Goal: Contribute content: Add original content to the website for others to see

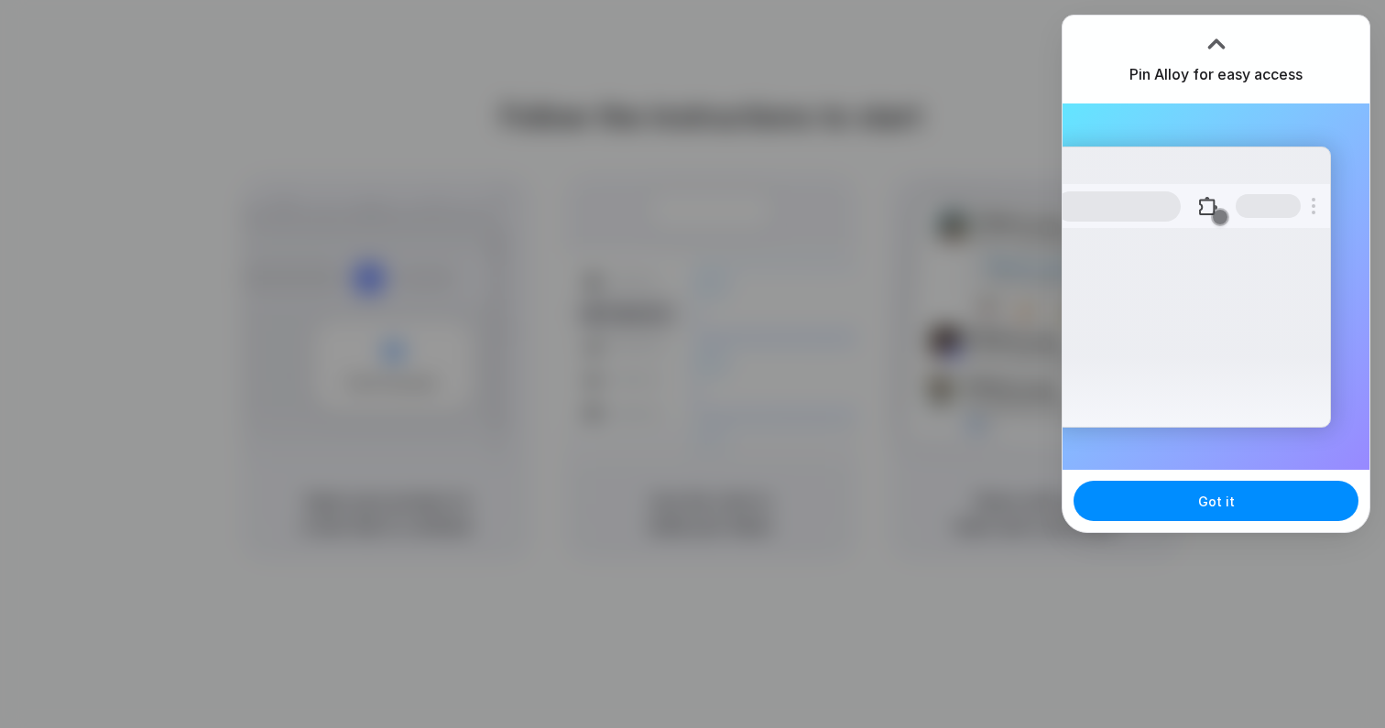
click at [1215, 38] on div at bounding box center [1215, 43] width 27 height 27
click at [1239, 243] on div "Extensions Alloy · AI Prototyping for..." at bounding box center [1192, 287] width 277 height 281
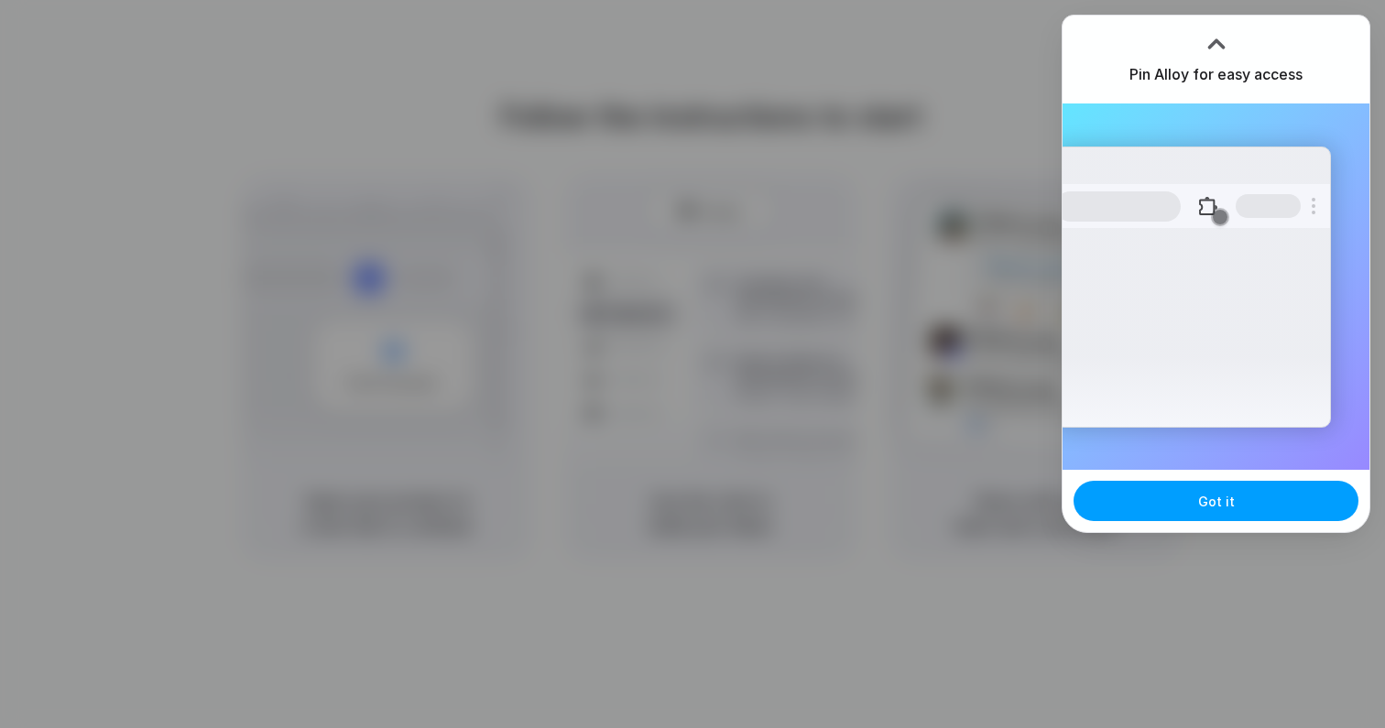
click at [1237, 501] on button "Got it" at bounding box center [1215, 501] width 285 height 40
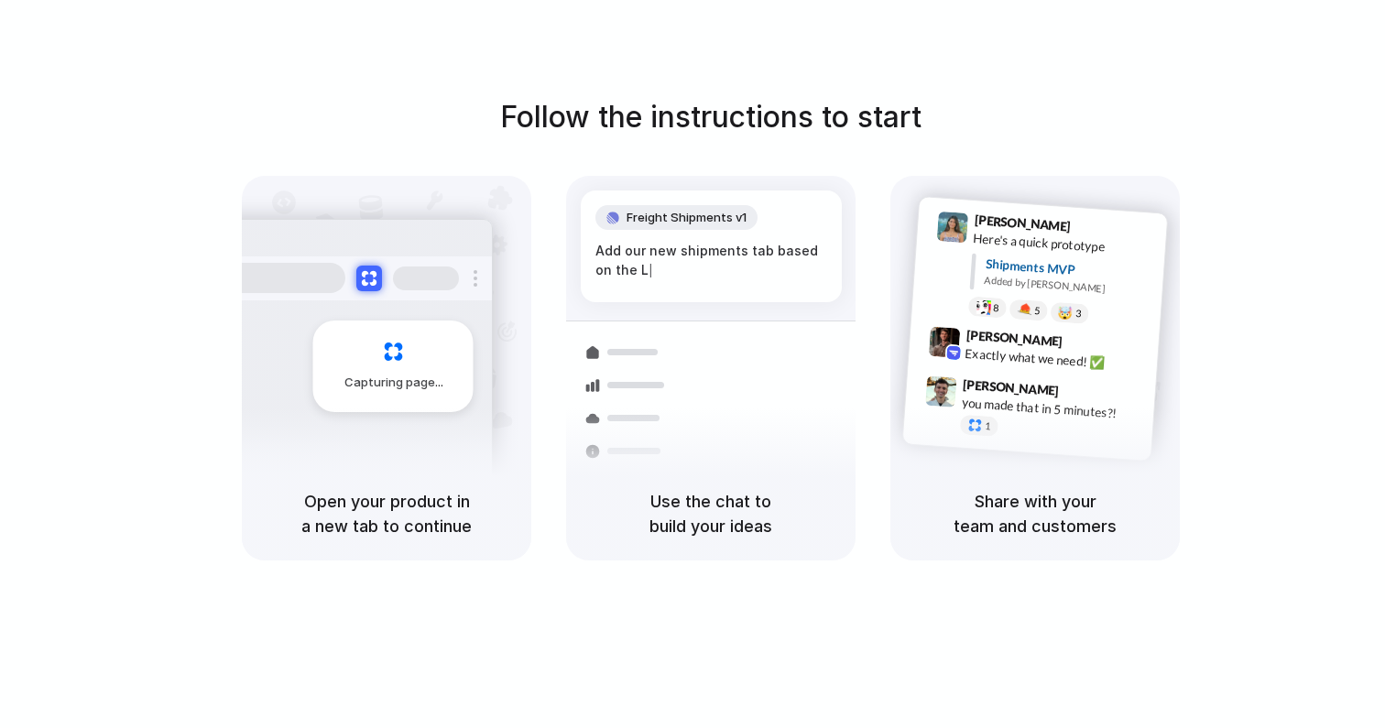
click at [1242, 107] on div "Follow the instructions to start Capturing page Open your product in a new tab …" at bounding box center [710, 327] width 1385 height 465
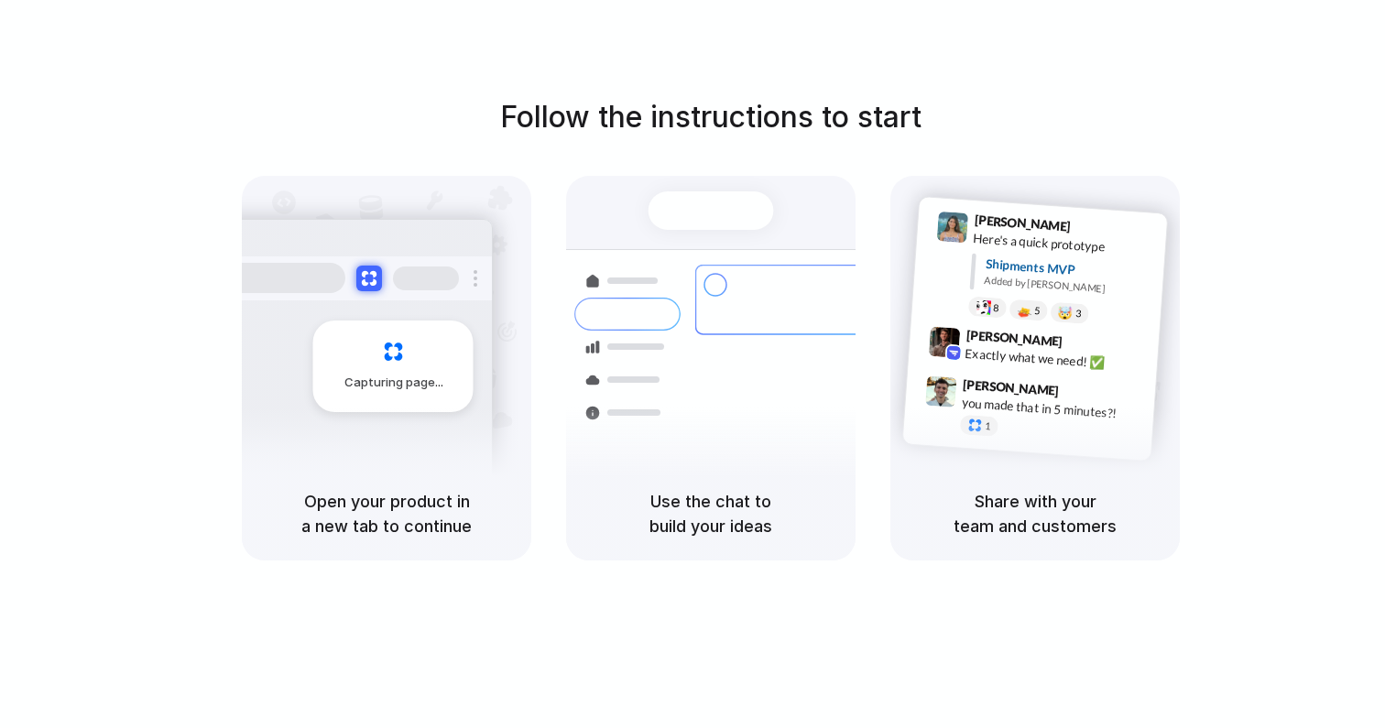
click at [812, 312] on div "Container from Shanghai 40ft • ETA Dec 28 • In transit" at bounding box center [818, 300] width 247 height 71
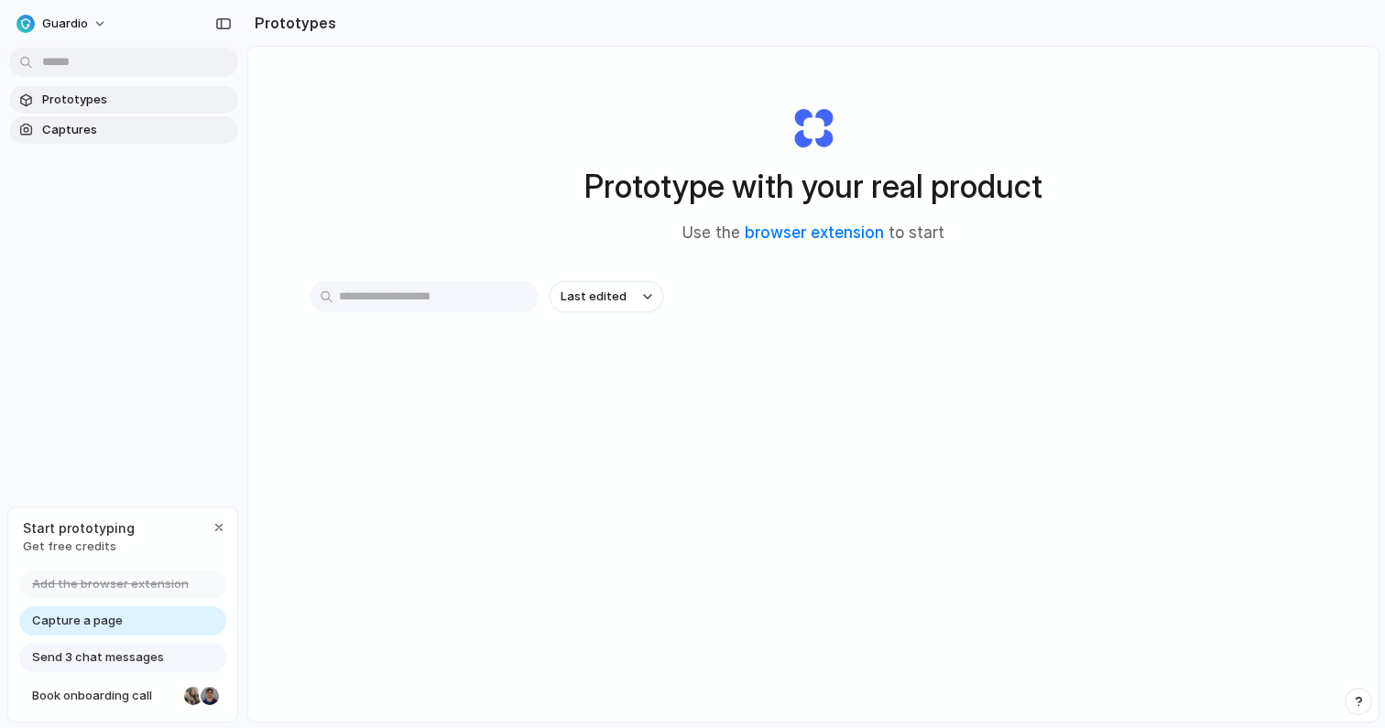
click at [92, 123] on span "Captures" at bounding box center [136, 130] width 189 height 18
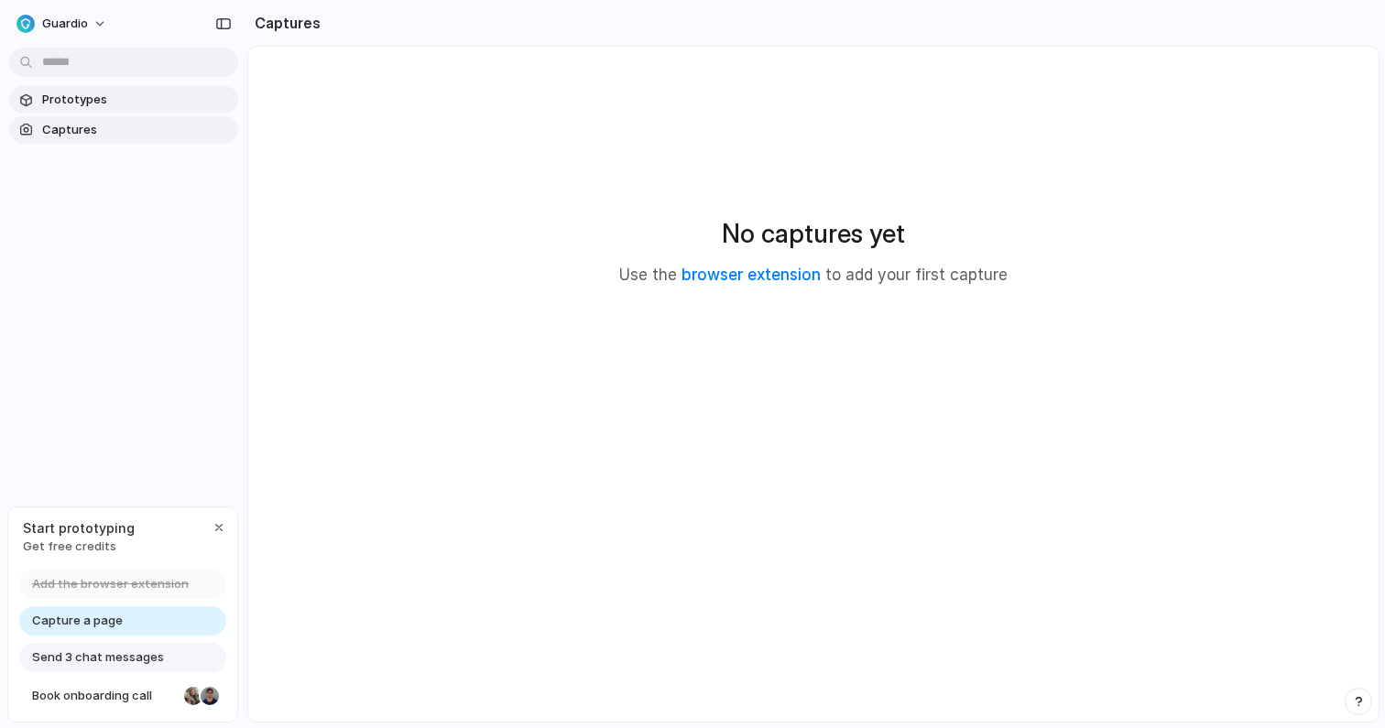
click at [130, 96] on span "Prototypes" at bounding box center [136, 100] width 189 height 18
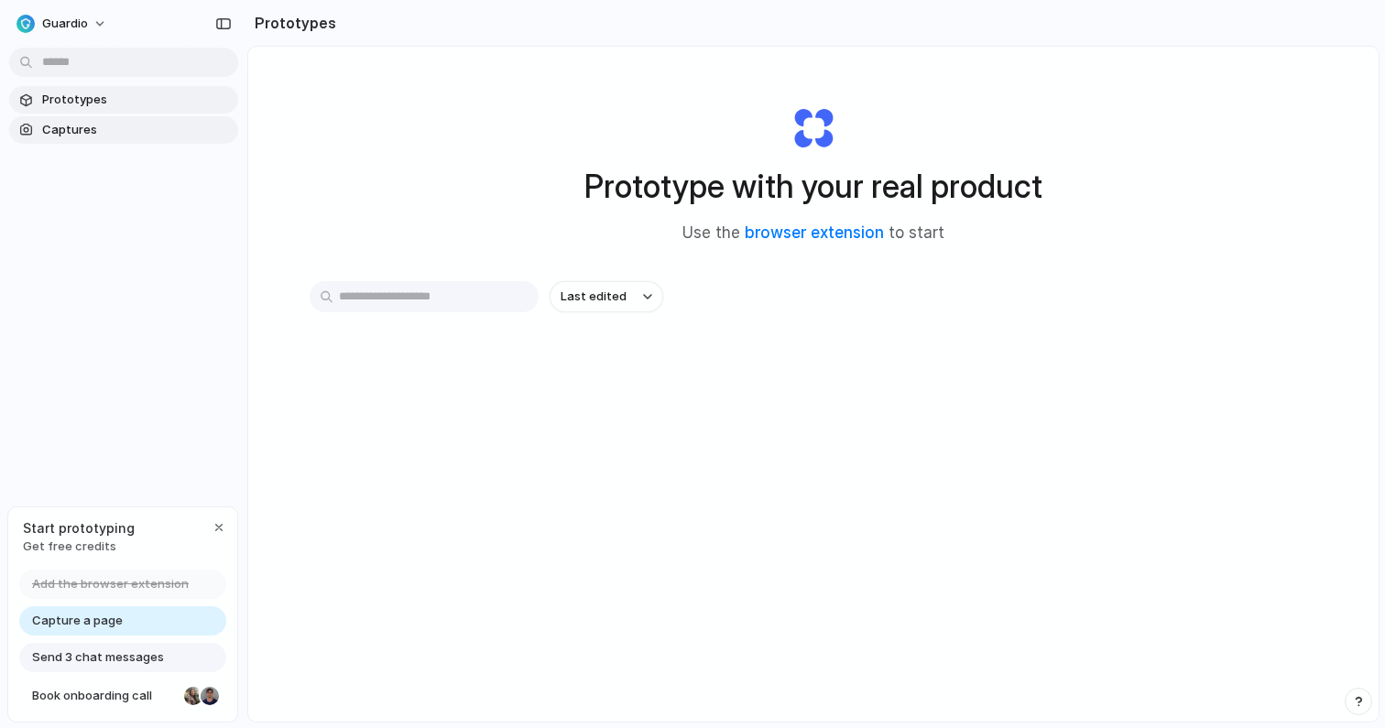
click at [115, 117] on link "Captures" at bounding box center [123, 129] width 229 height 27
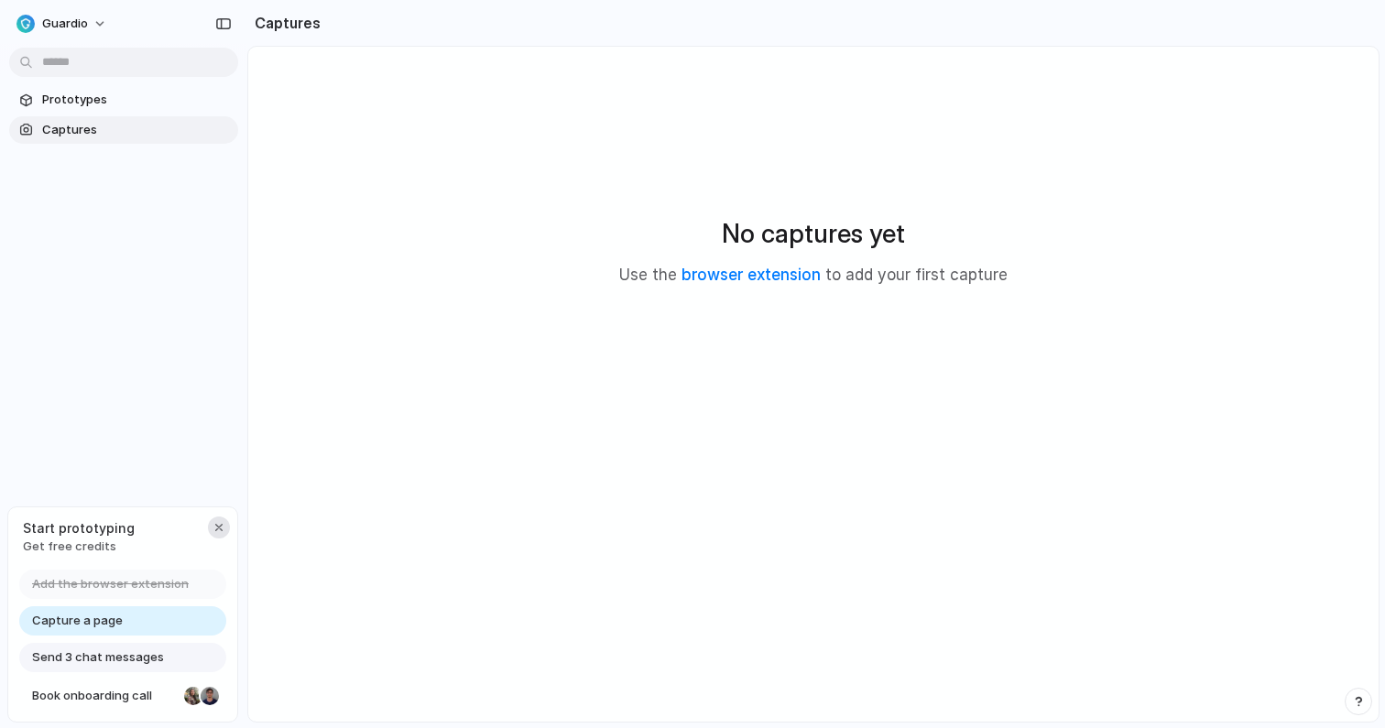
click at [221, 524] on div "button" at bounding box center [219, 527] width 15 height 15
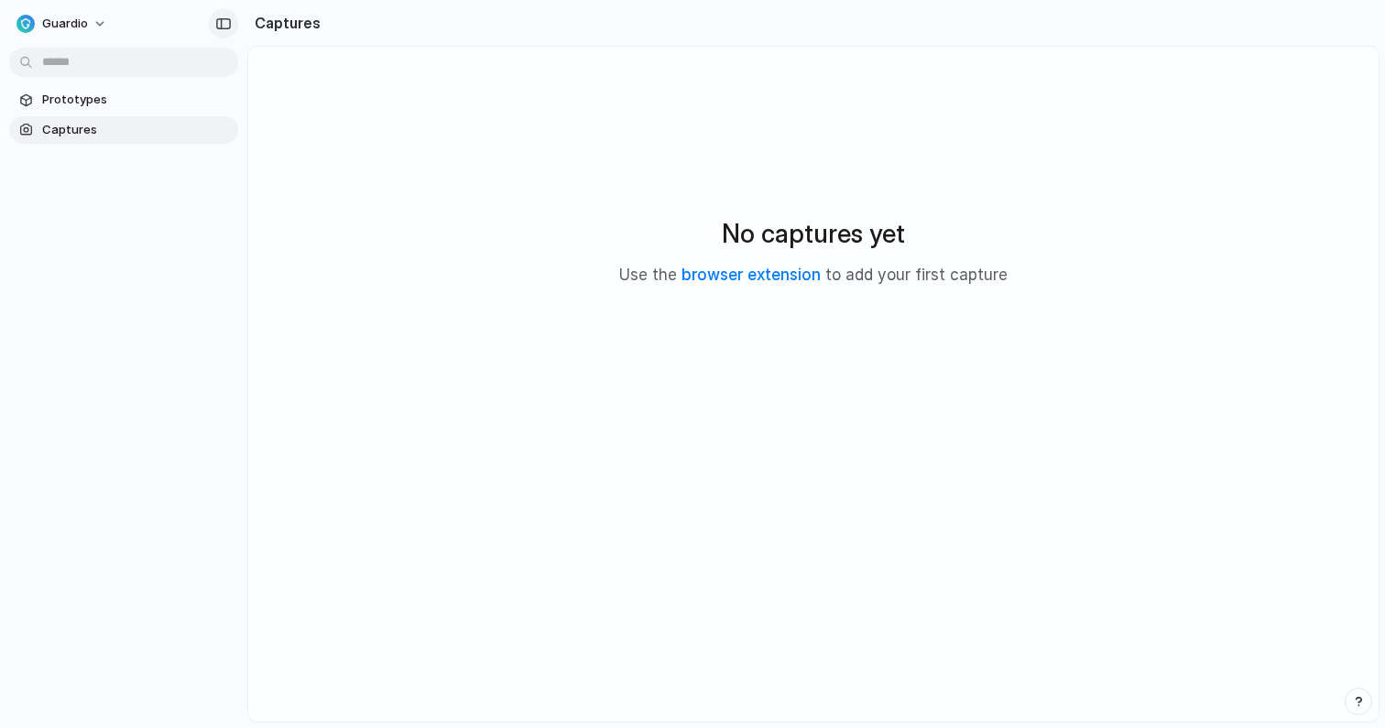
click at [220, 19] on div "button" at bounding box center [223, 23] width 16 height 13
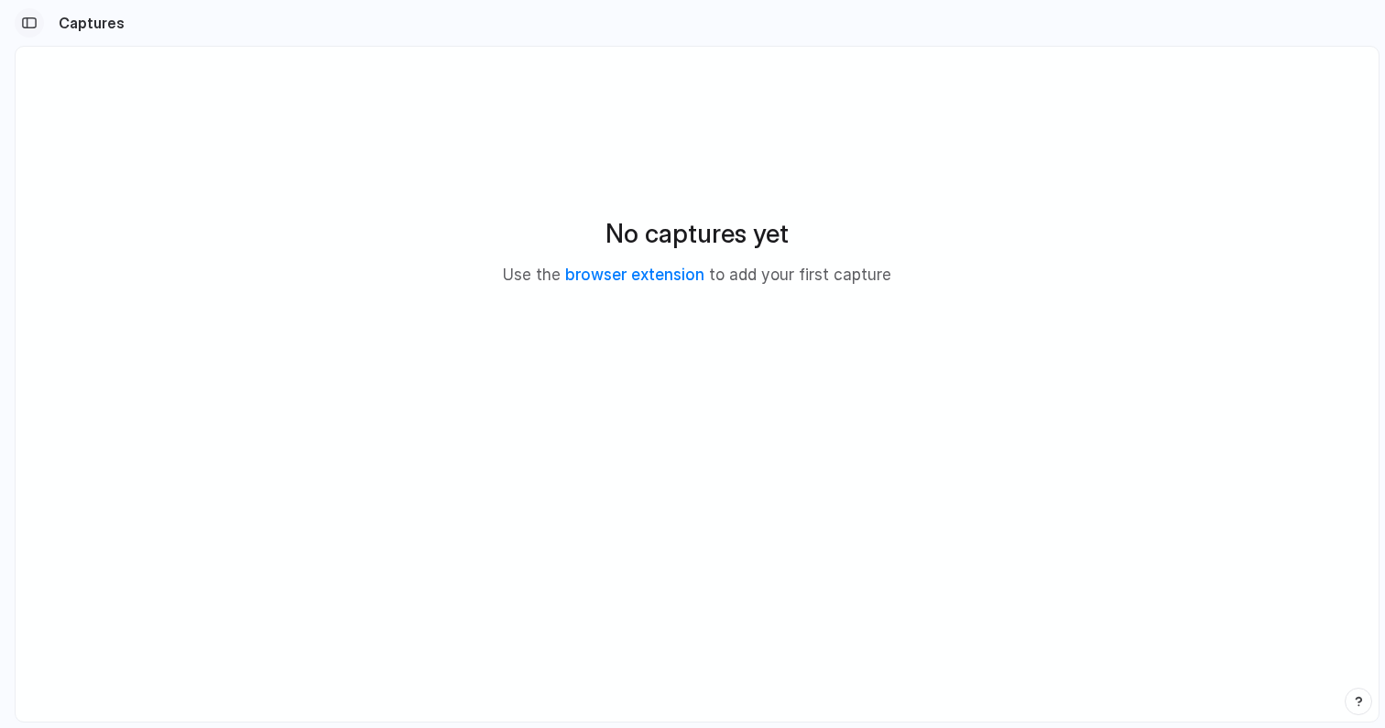
click at [27, 16] on div "button" at bounding box center [29, 22] width 16 height 13
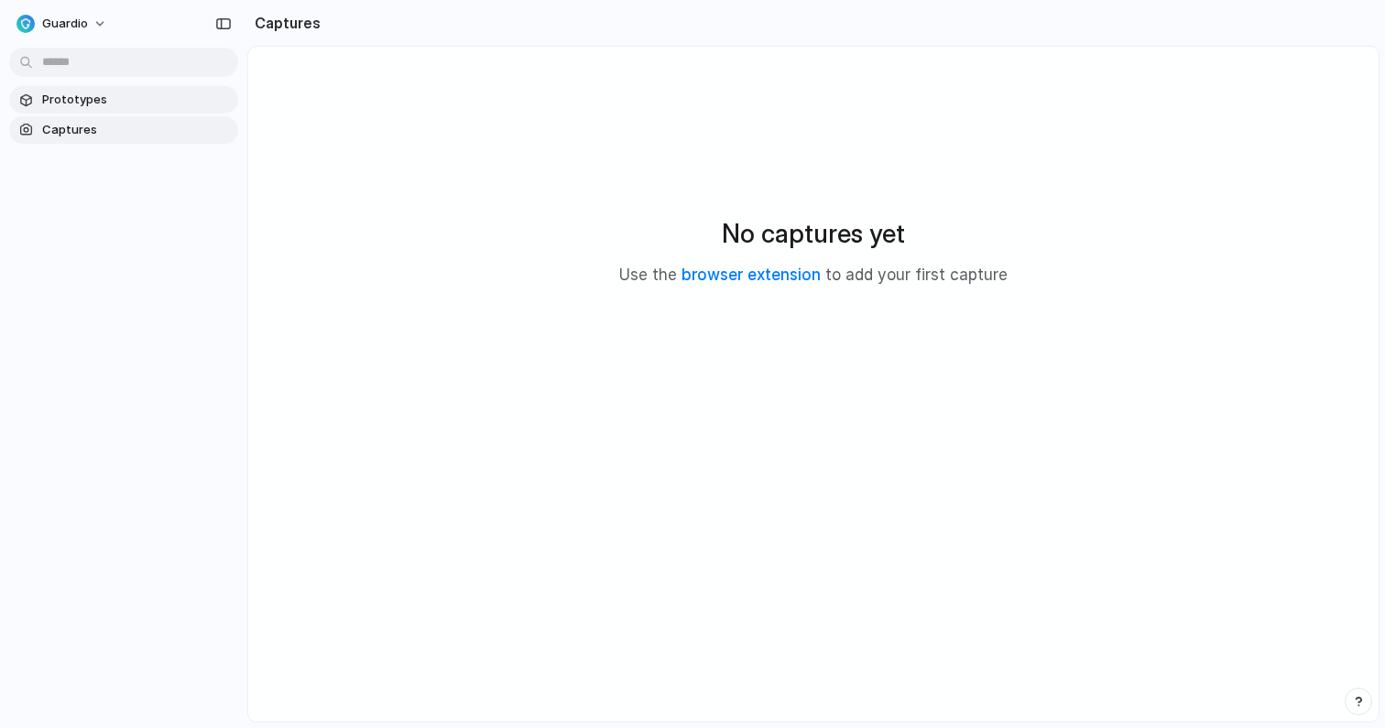
click at [93, 105] on span "Prototypes" at bounding box center [136, 100] width 189 height 18
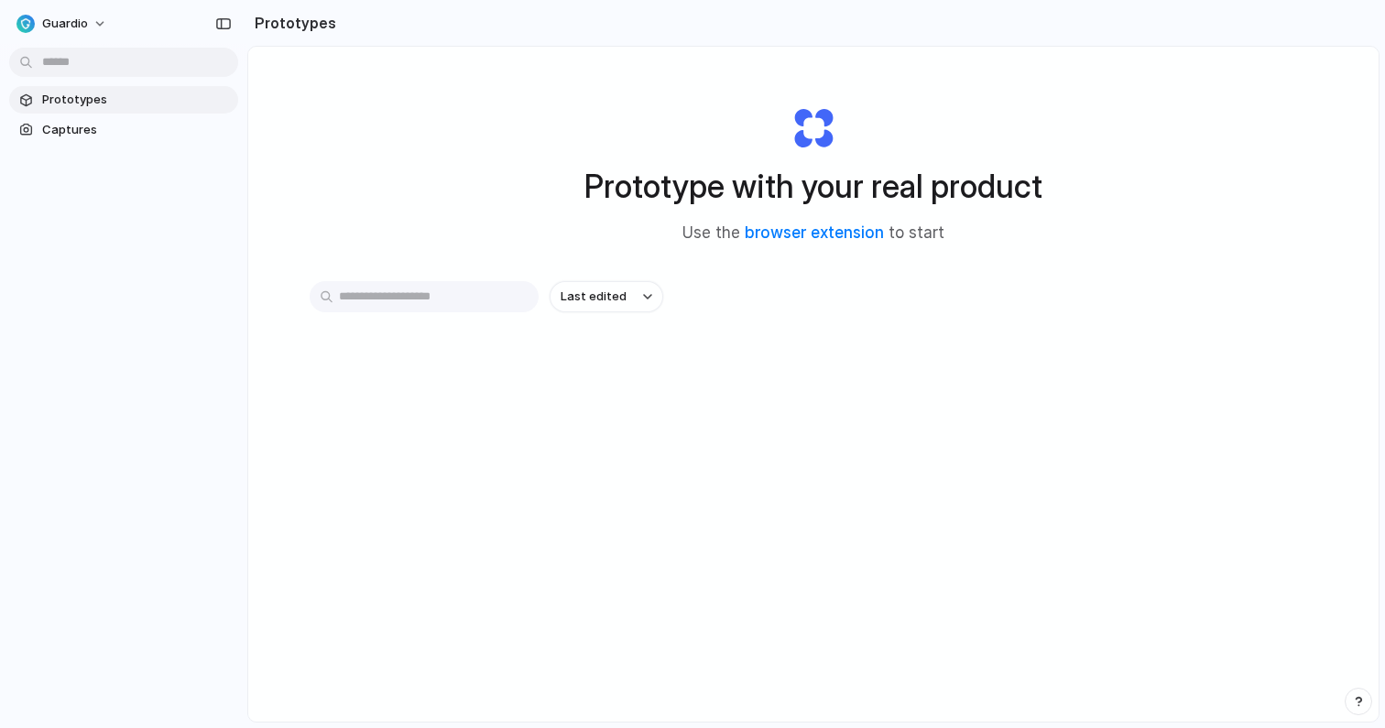
click at [114, 20] on div "Guardio" at bounding box center [123, 22] width 247 height 44
click at [108, 20] on button "Guardio" at bounding box center [62, 23] width 107 height 29
click at [47, 21] on div "Settings Invite members Change theme Sign out" at bounding box center [692, 364] width 1385 height 728
click at [39, 21] on div "Guardio" at bounding box center [51, 24] width 71 height 18
click at [87, 27] on button "Guardio" at bounding box center [62, 23] width 107 height 29
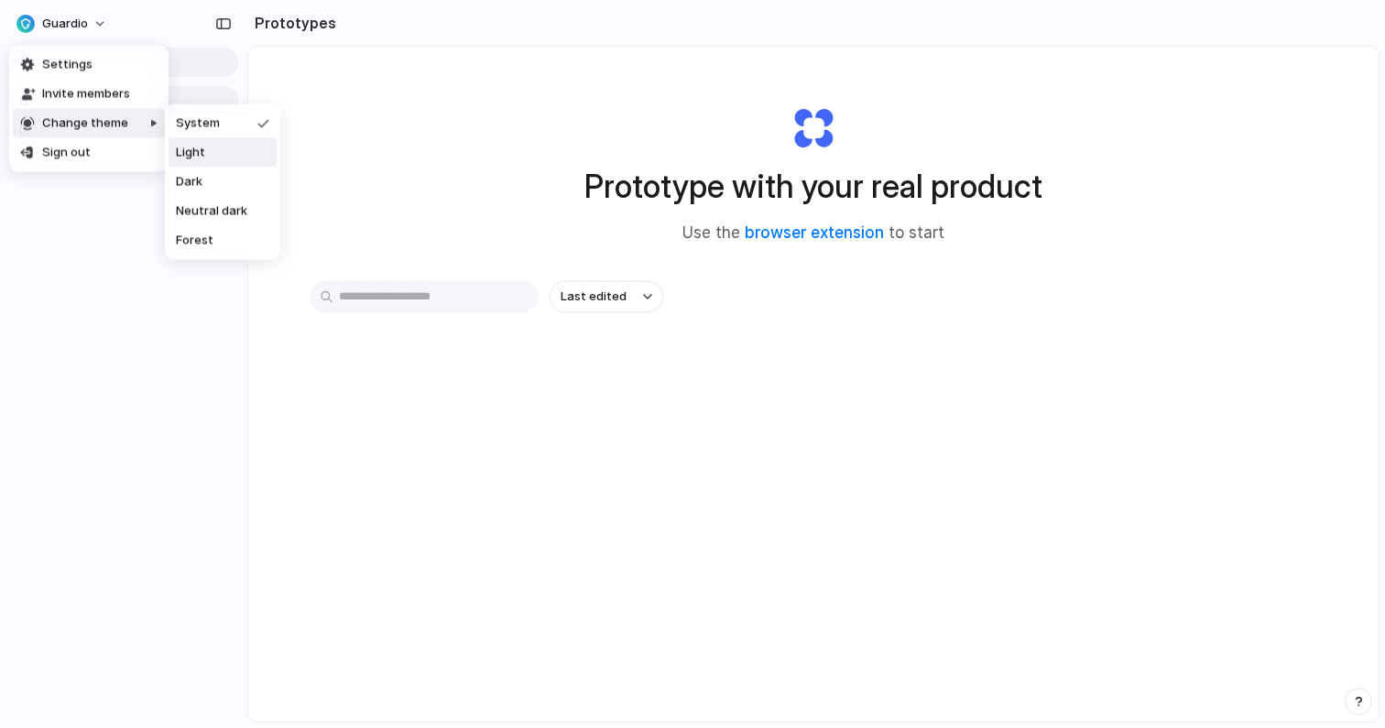
click at [183, 156] on span "Light" at bounding box center [190, 153] width 29 height 18
click at [99, 18] on button "Guardio" at bounding box center [62, 23] width 107 height 29
click at [190, 133] on li "System" at bounding box center [222, 123] width 108 height 29
click at [93, 13] on button "Guardio" at bounding box center [62, 23] width 107 height 29
click at [218, 188] on li "Dark" at bounding box center [222, 182] width 108 height 29
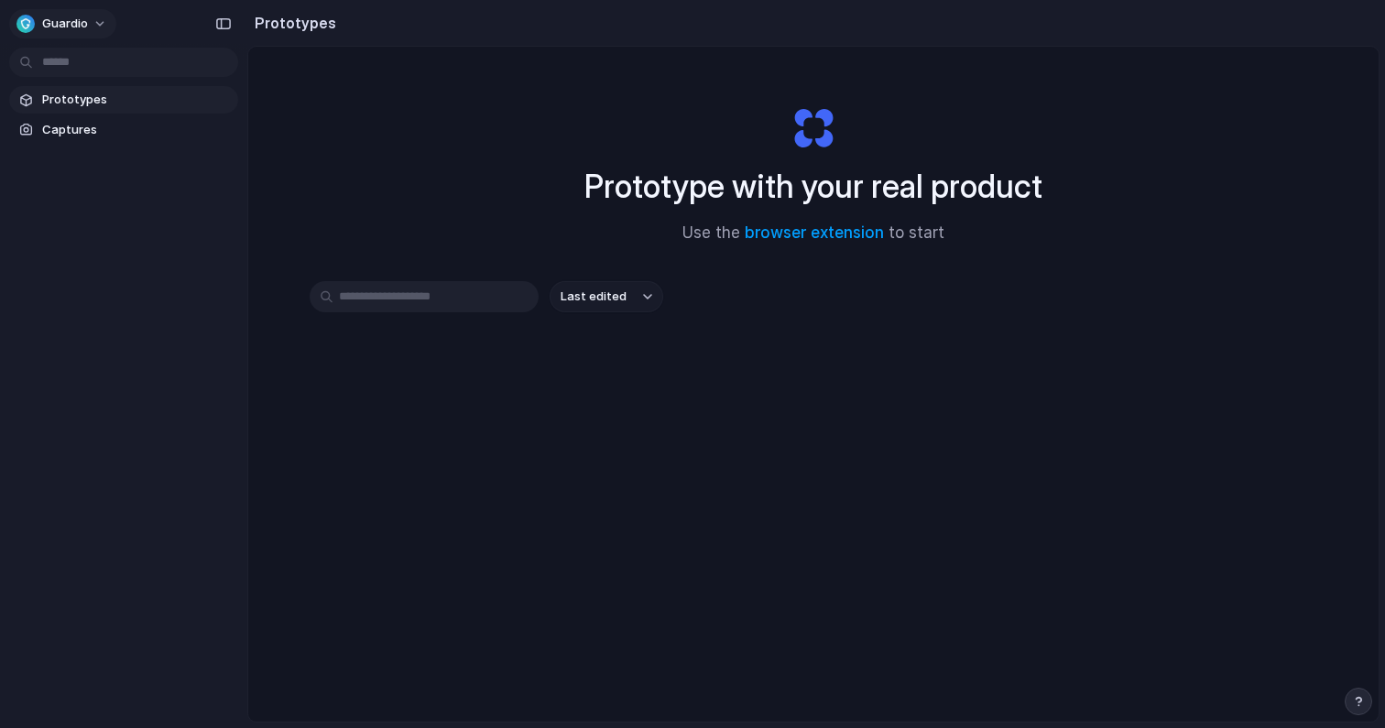
click at [103, 22] on button "Guardio" at bounding box center [62, 23] width 107 height 29
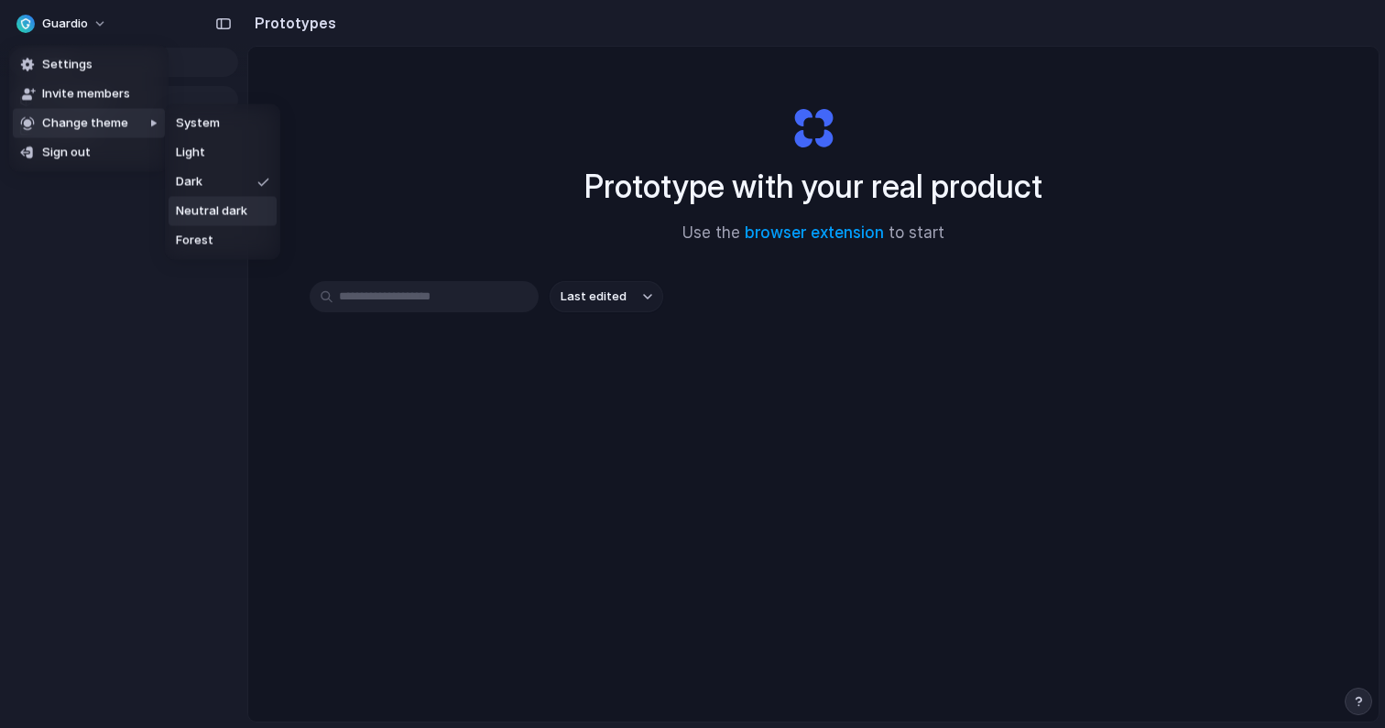
click at [222, 207] on span "Neutral dark" at bounding box center [211, 211] width 71 height 18
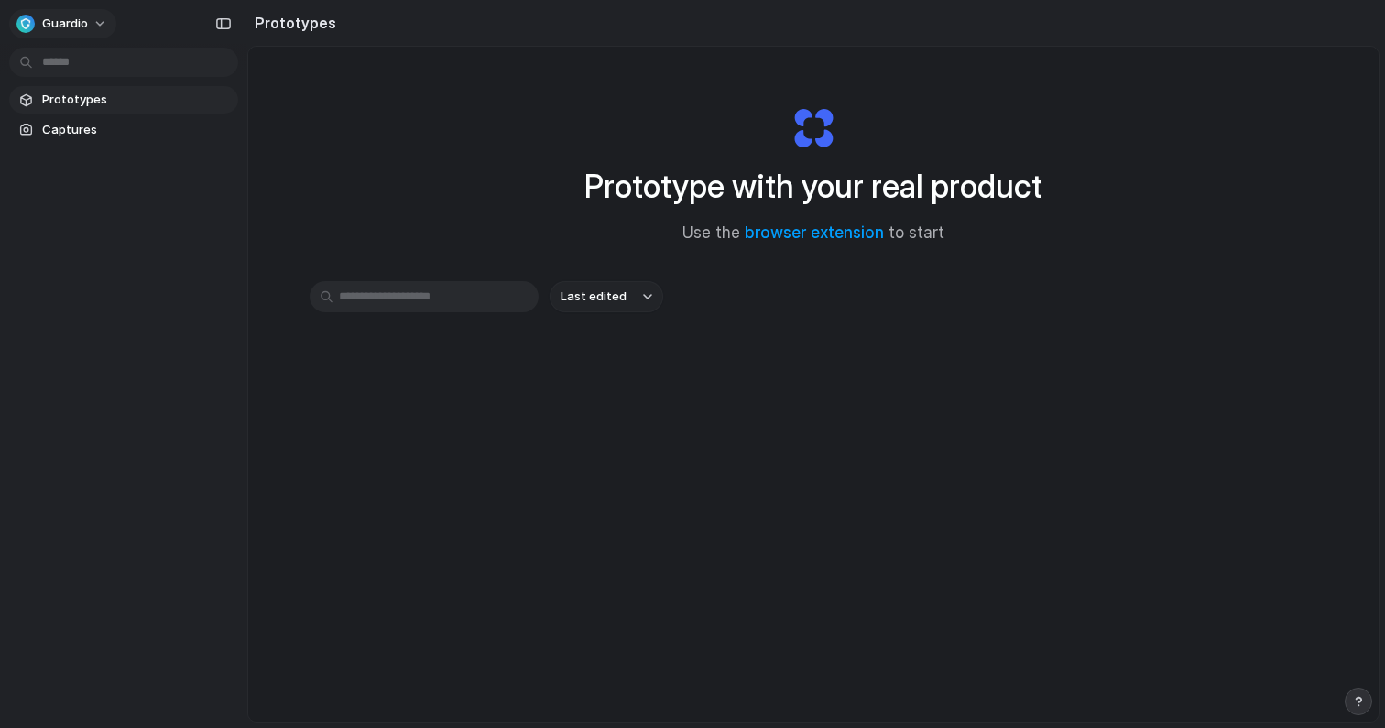
click at [97, 22] on button "Guardio" at bounding box center [62, 23] width 107 height 29
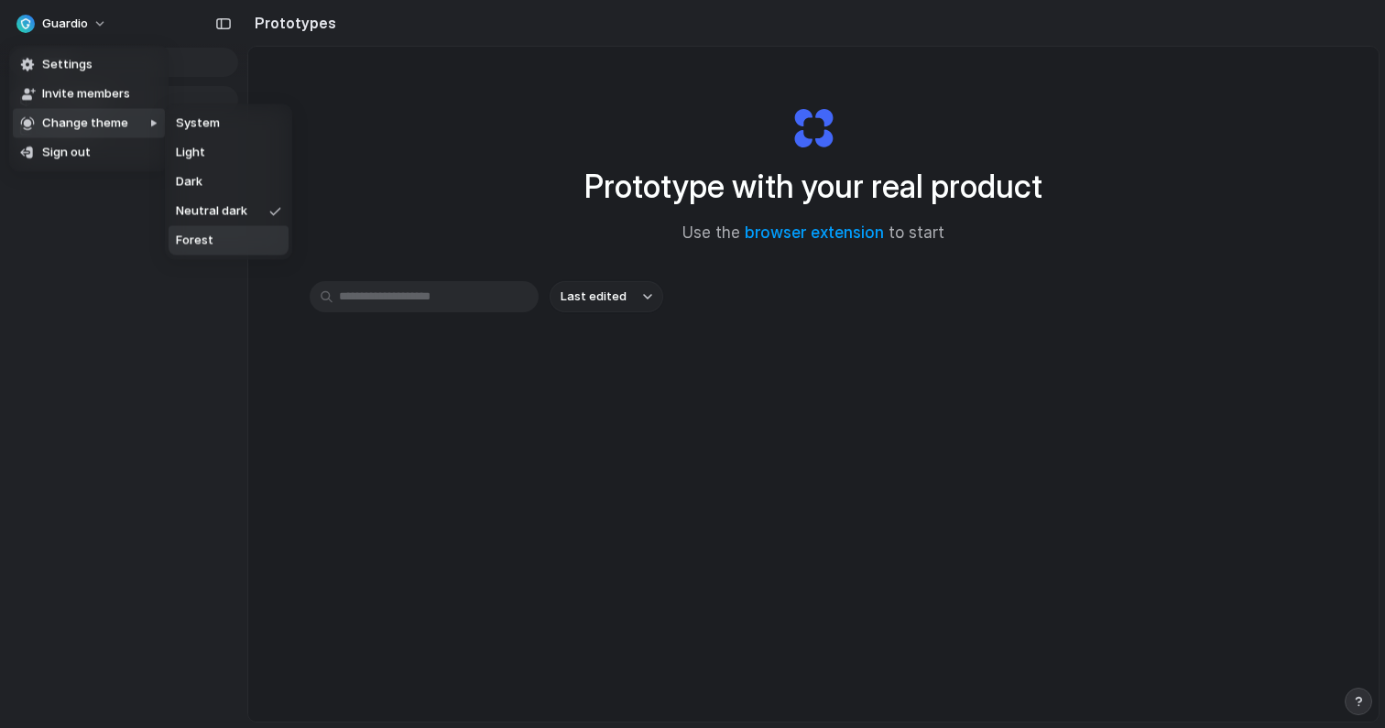
click at [212, 237] on li "Forest" at bounding box center [228, 240] width 120 height 29
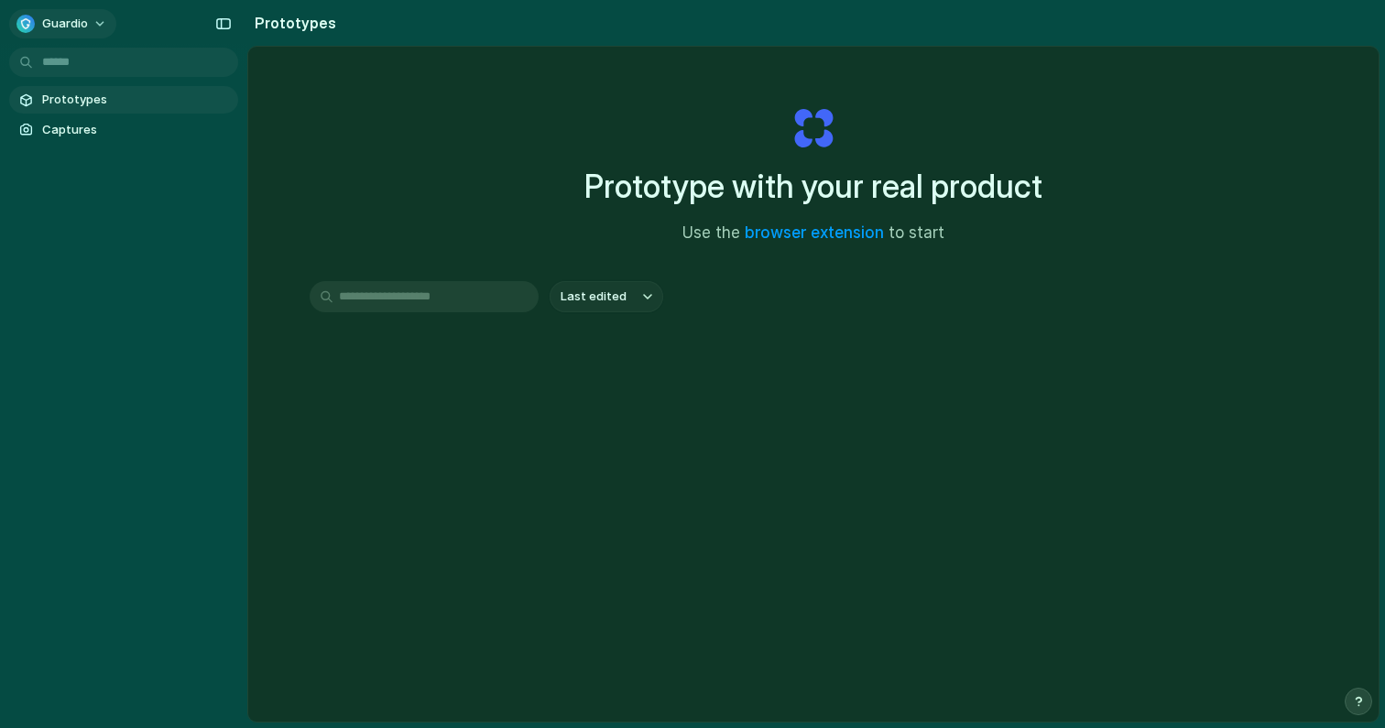
click at [104, 25] on button "Guardio" at bounding box center [62, 23] width 107 height 29
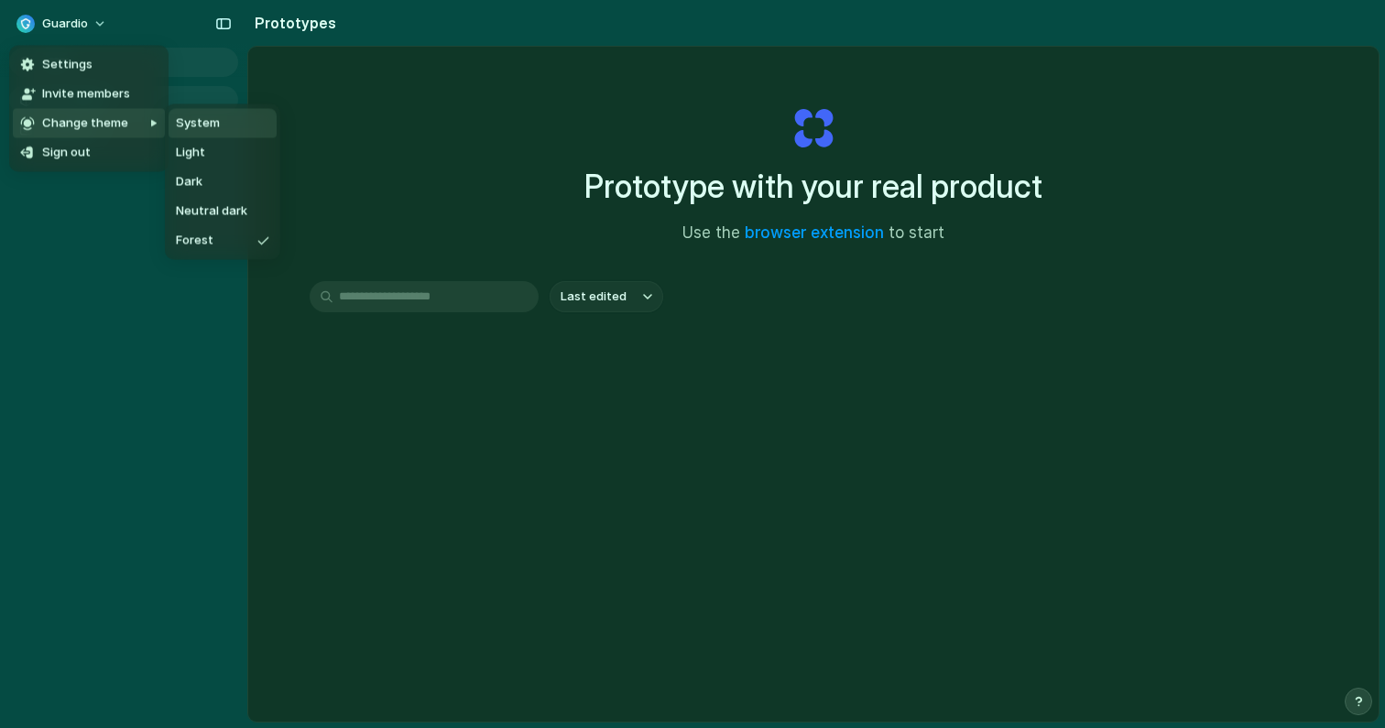
click at [198, 127] on span "System" at bounding box center [198, 123] width 44 height 18
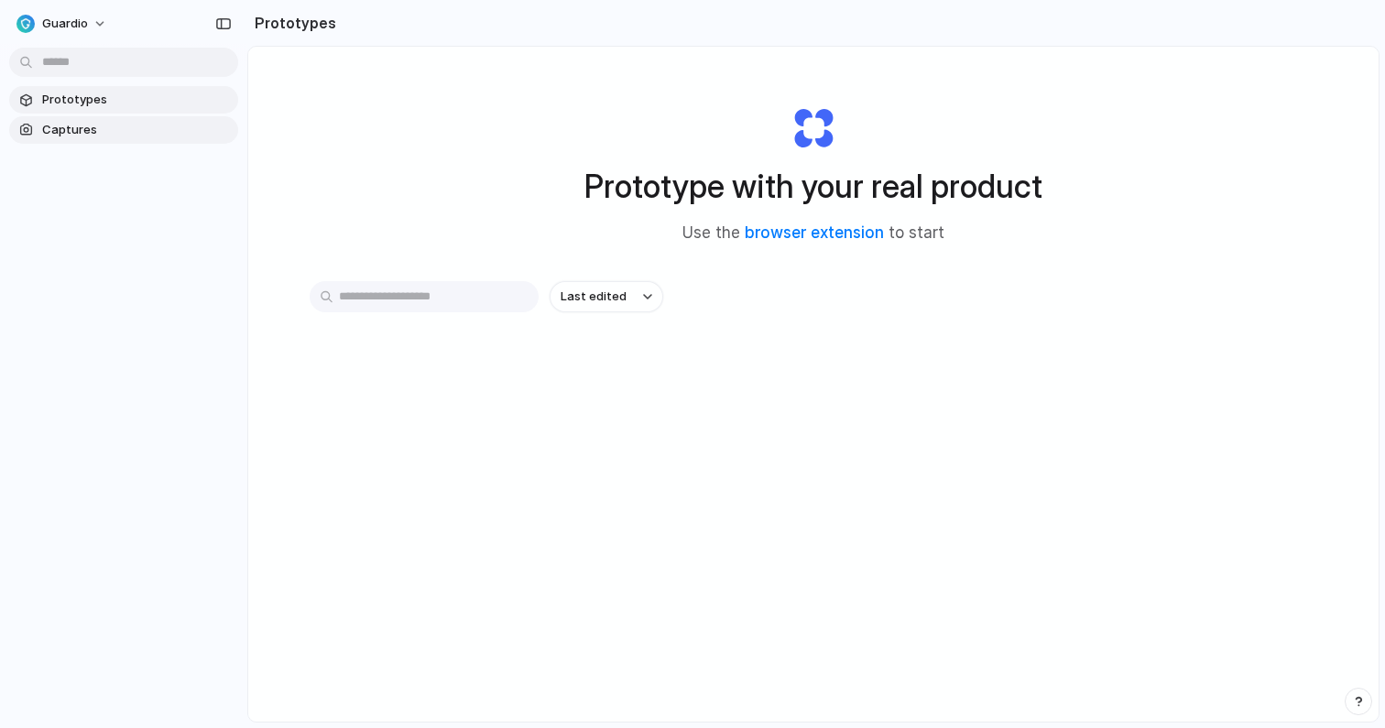
click at [81, 124] on span "Captures" at bounding box center [136, 130] width 189 height 18
click at [153, 125] on span "Captures" at bounding box center [136, 130] width 189 height 18
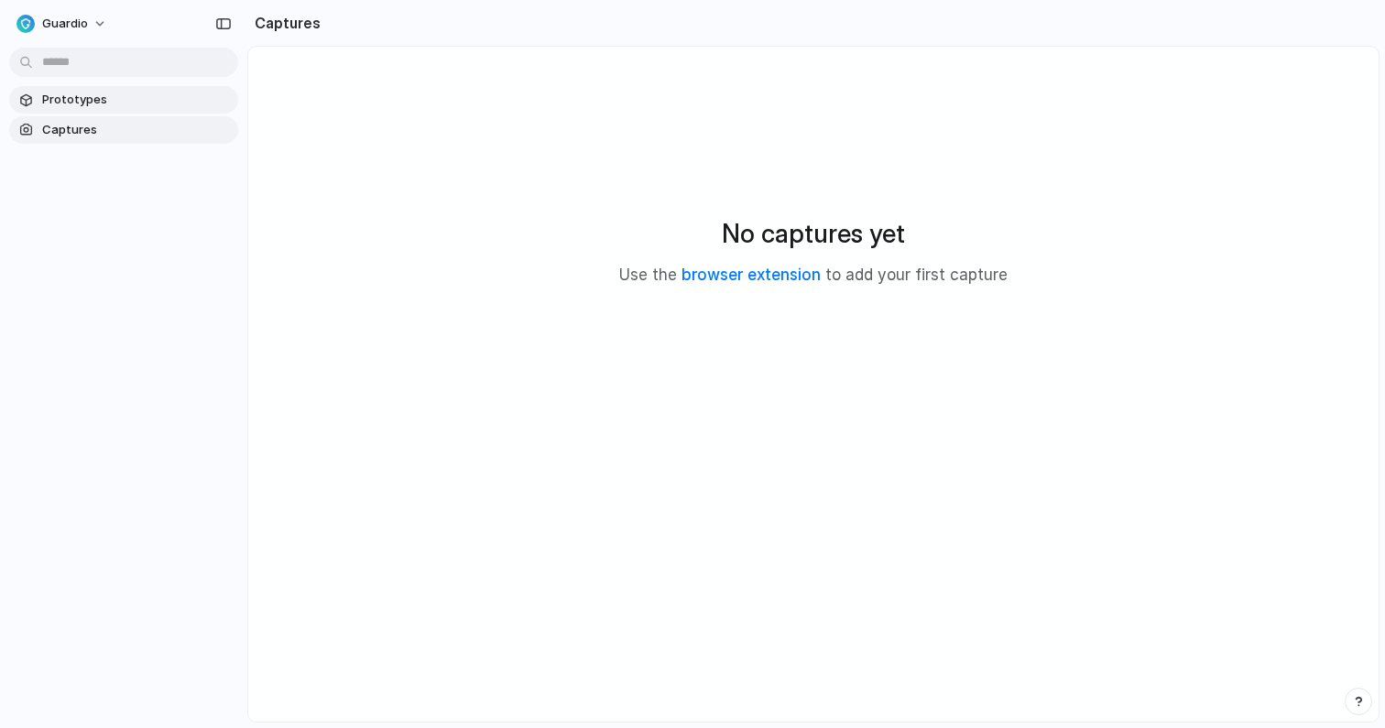
click at [144, 97] on span "Prototypes" at bounding box center [136, 100] width 189 height 18
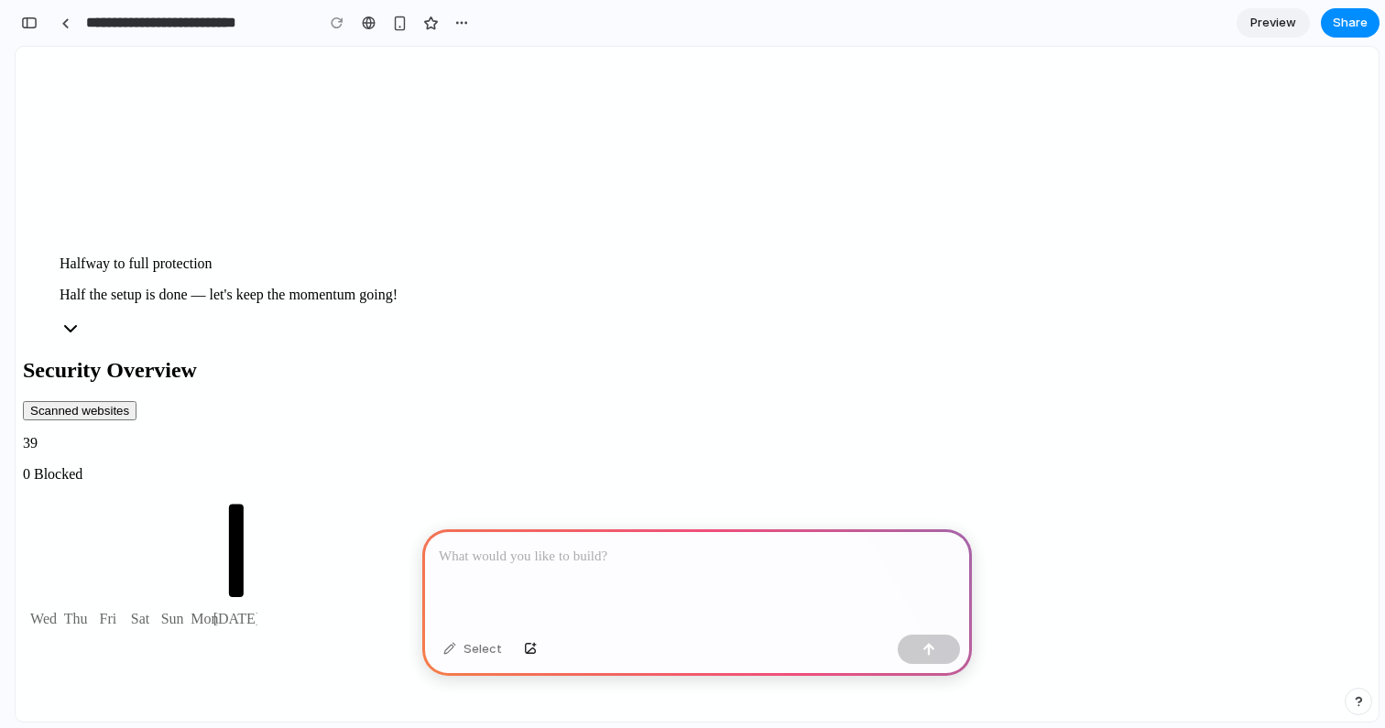
scroll to position [1239, 0]
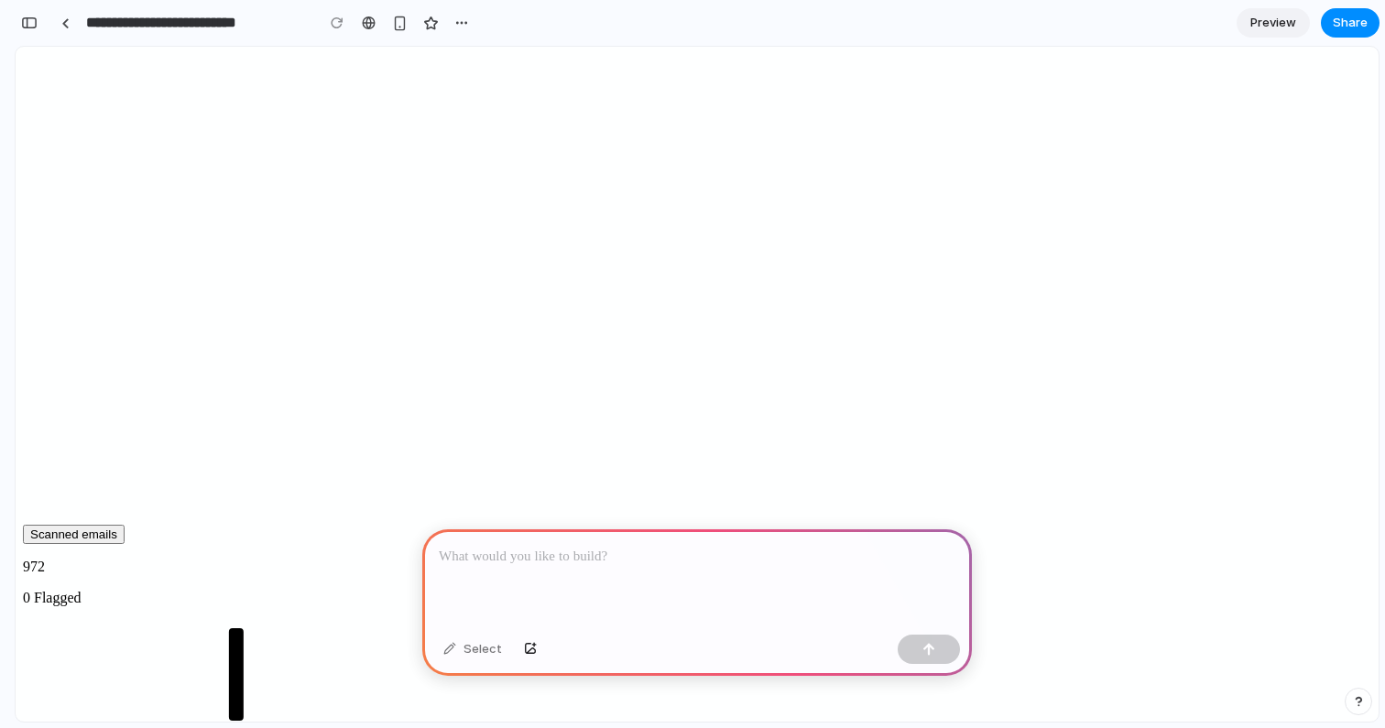
click at [490, 554] on p at bounding box center [697, 557] width 516 height 22
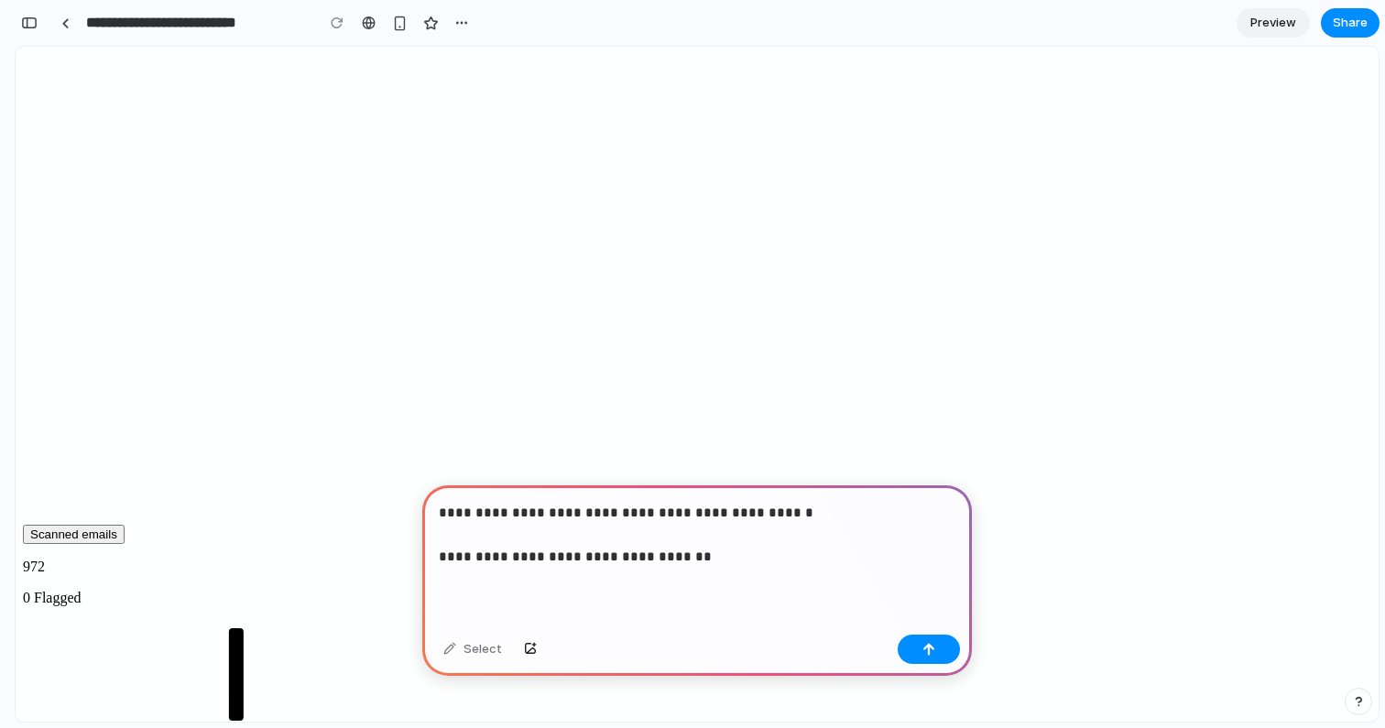
click at [559, 560] on p "**********" at bounding box center [697, 535] width 516 height 66
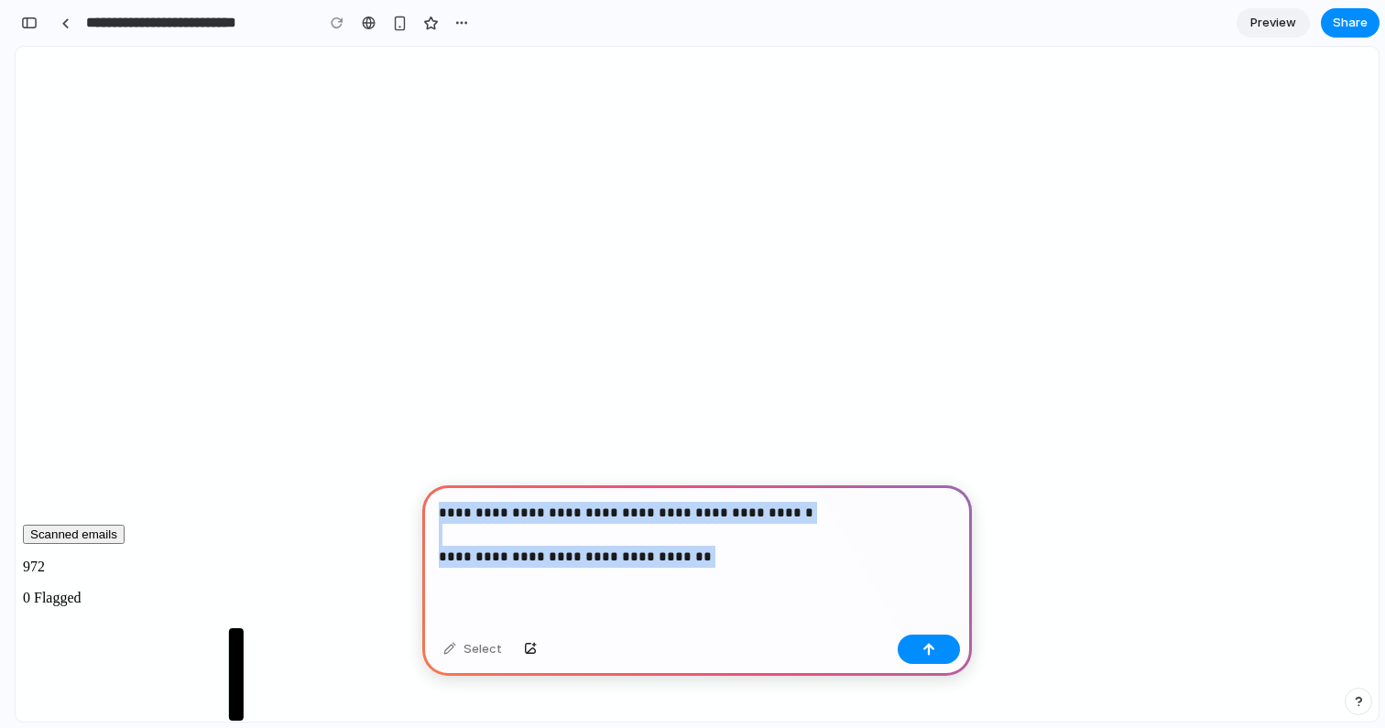
click at [559, 560] on p "**********" at bounding box center [697, 535] width 516 height 66
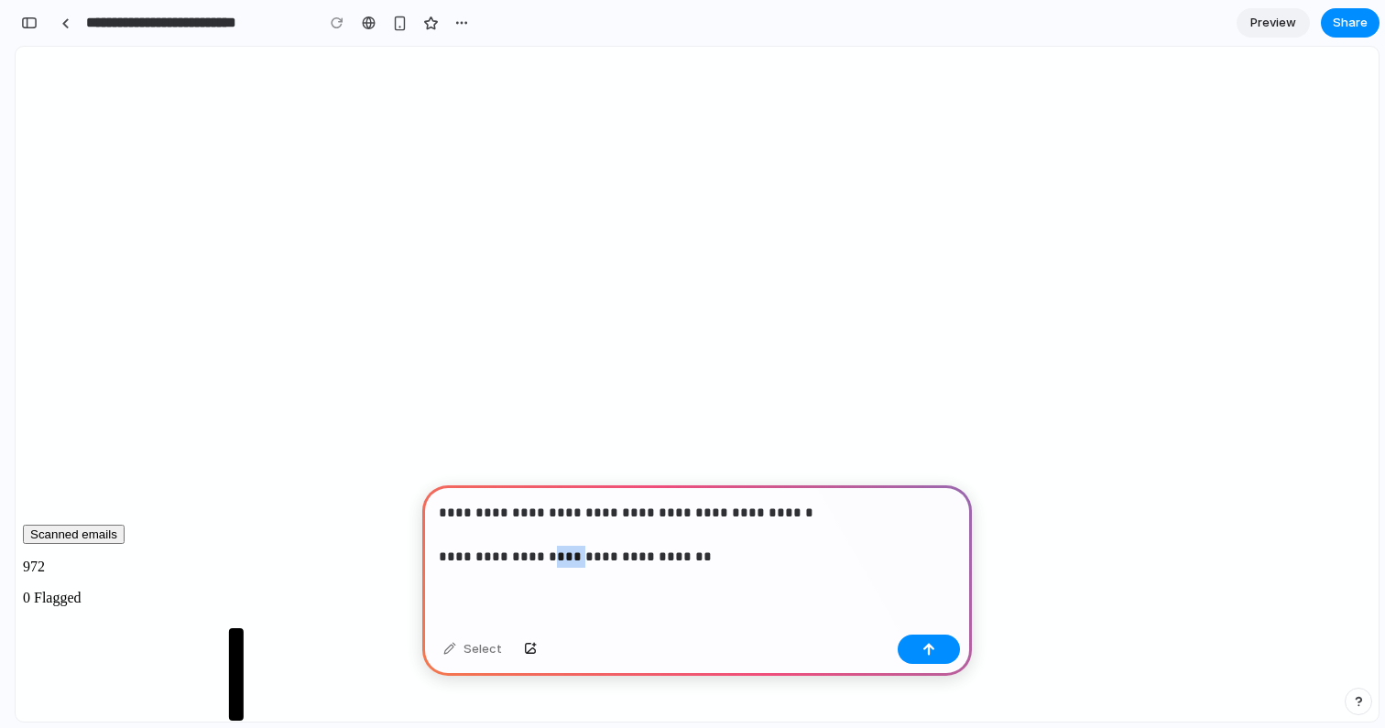
click at [559, 560] on p "**********" at bounding box center [697, 535] width 516 height 66
drag, startPoint x: 711, startPoint y: 605, endPoint x: 360, endPoint y: 555, distance: 354.3
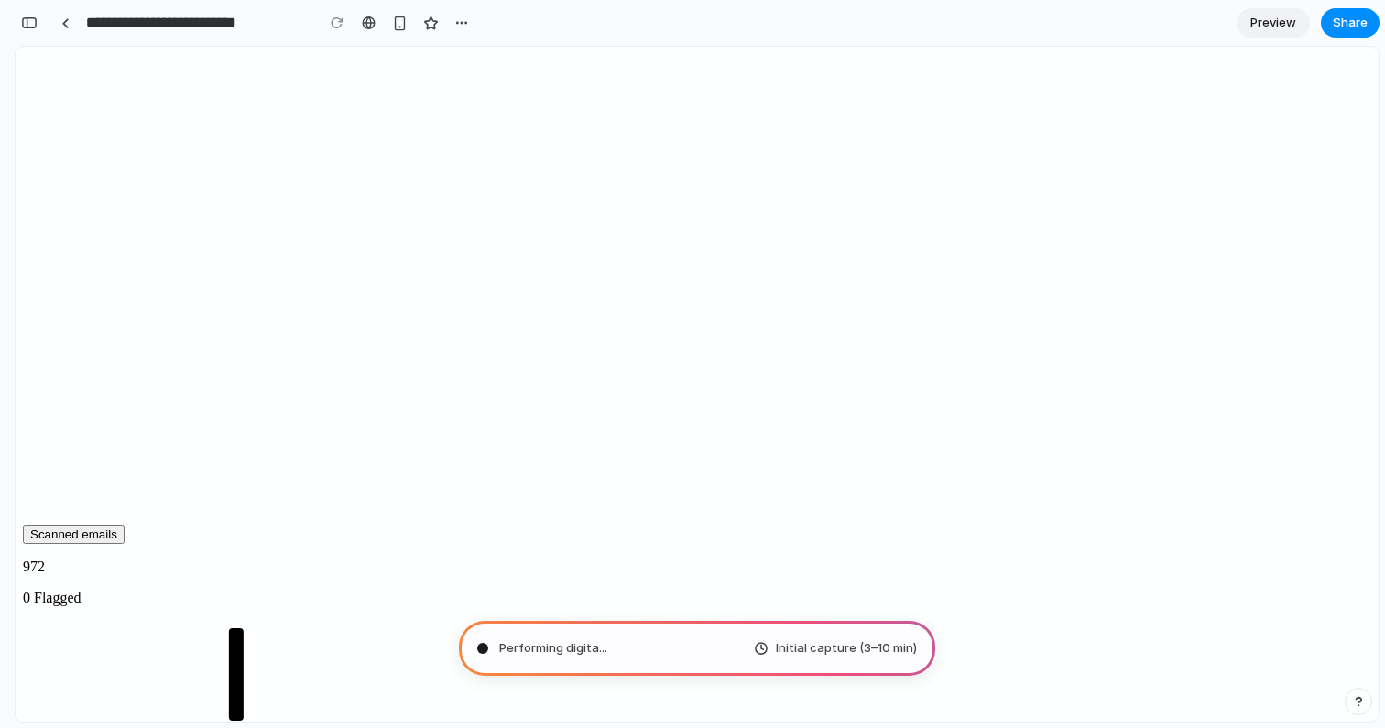
type input "**********"
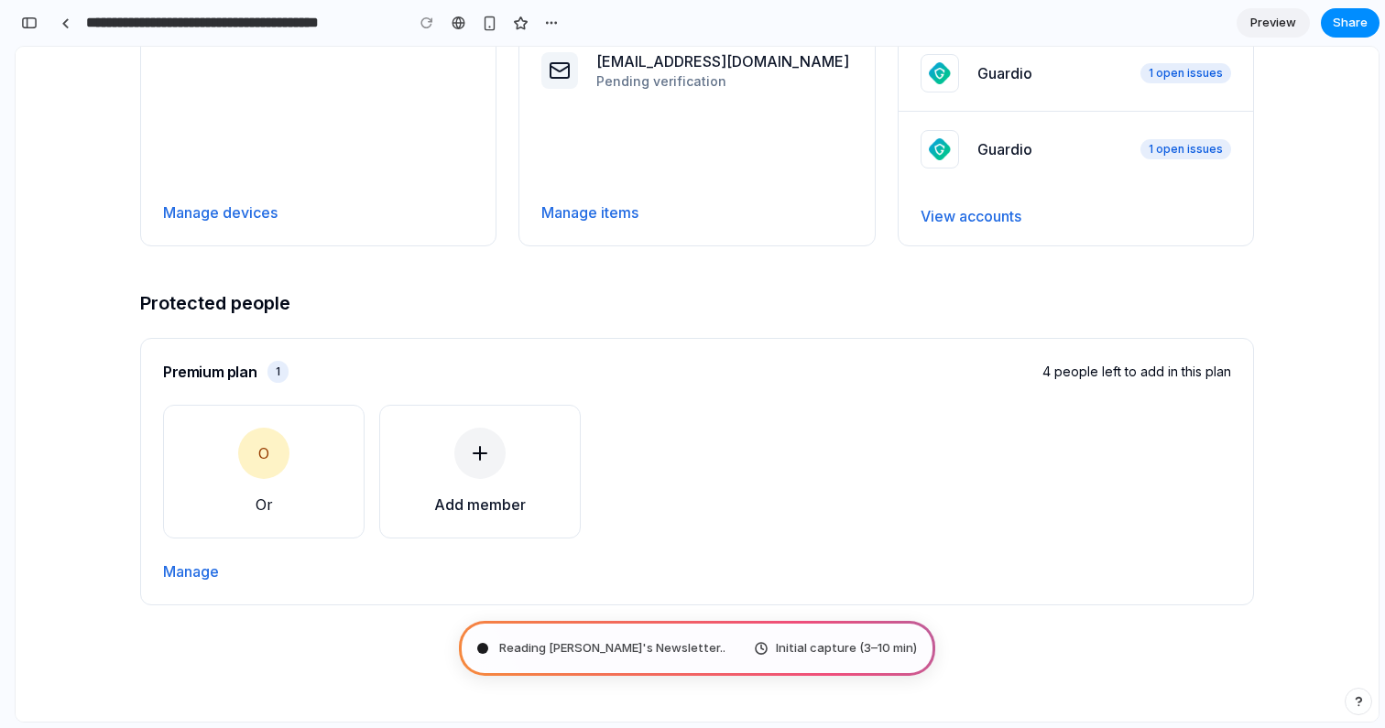
scroll to position [24, 0]
click at [689, 648] on div "Reading [PERSON_NAME]'s Newsletter ... Initial capture (3–10 min)" at bounding box center [697, 648] width 476 height 55
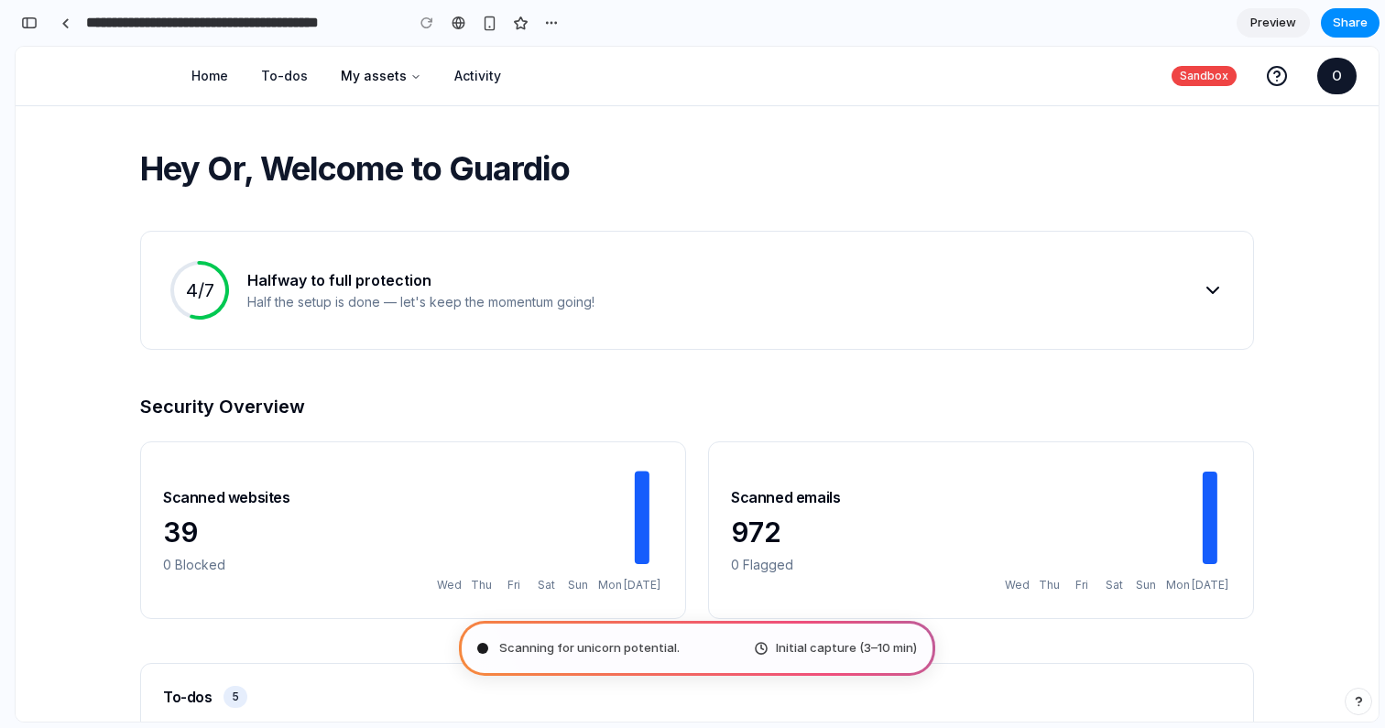
scroll to position [0, 0]
click at [762, 647] on div "Initial capture (3–10 min)" at bounding box center [835, 648] width 163 height 18
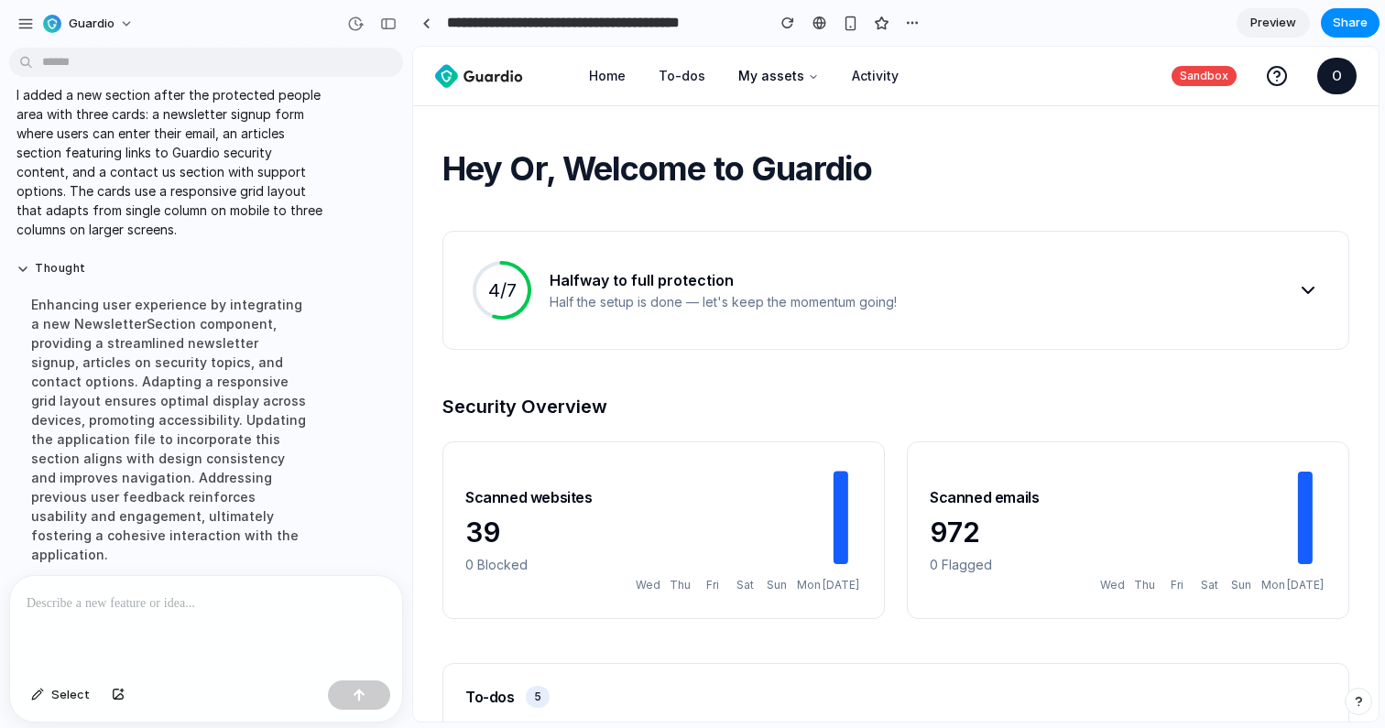
click at [692, 364] on div at bounding box center [692, 364] width 0 height 0
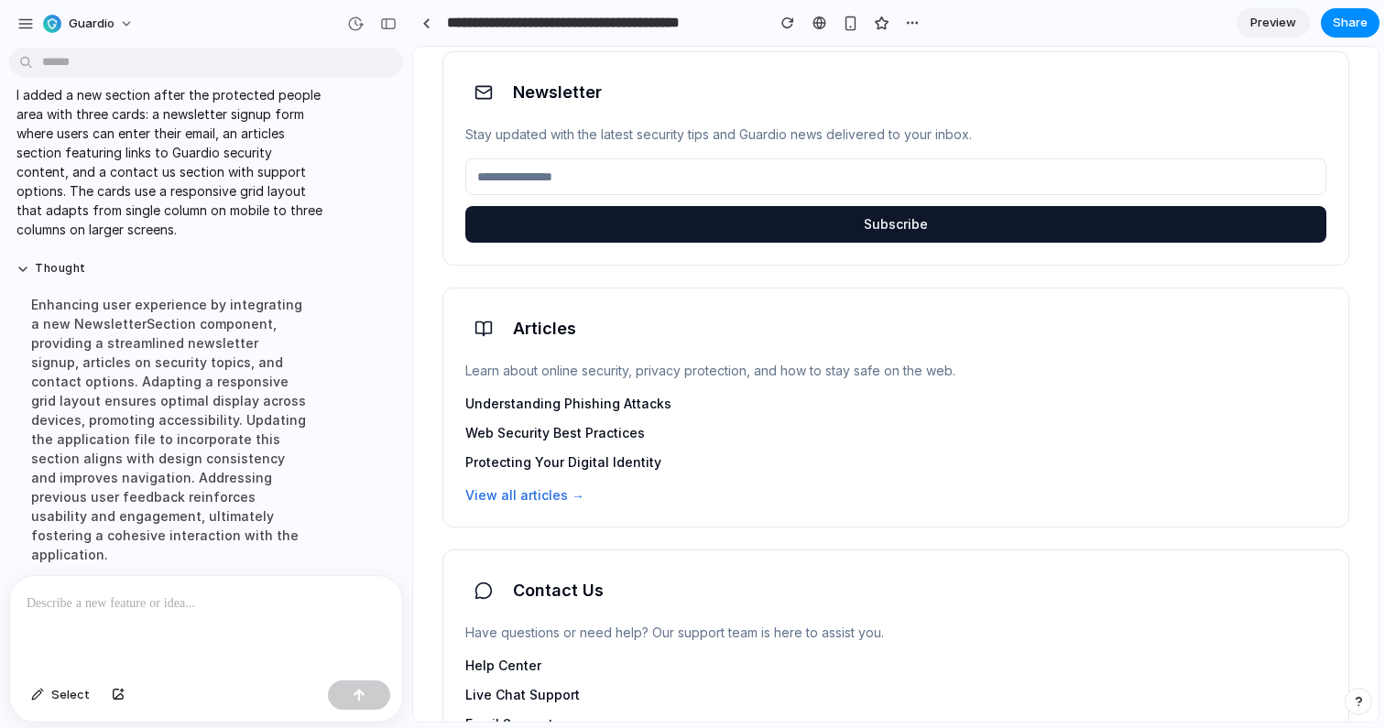
scroll to position [2135, 0]
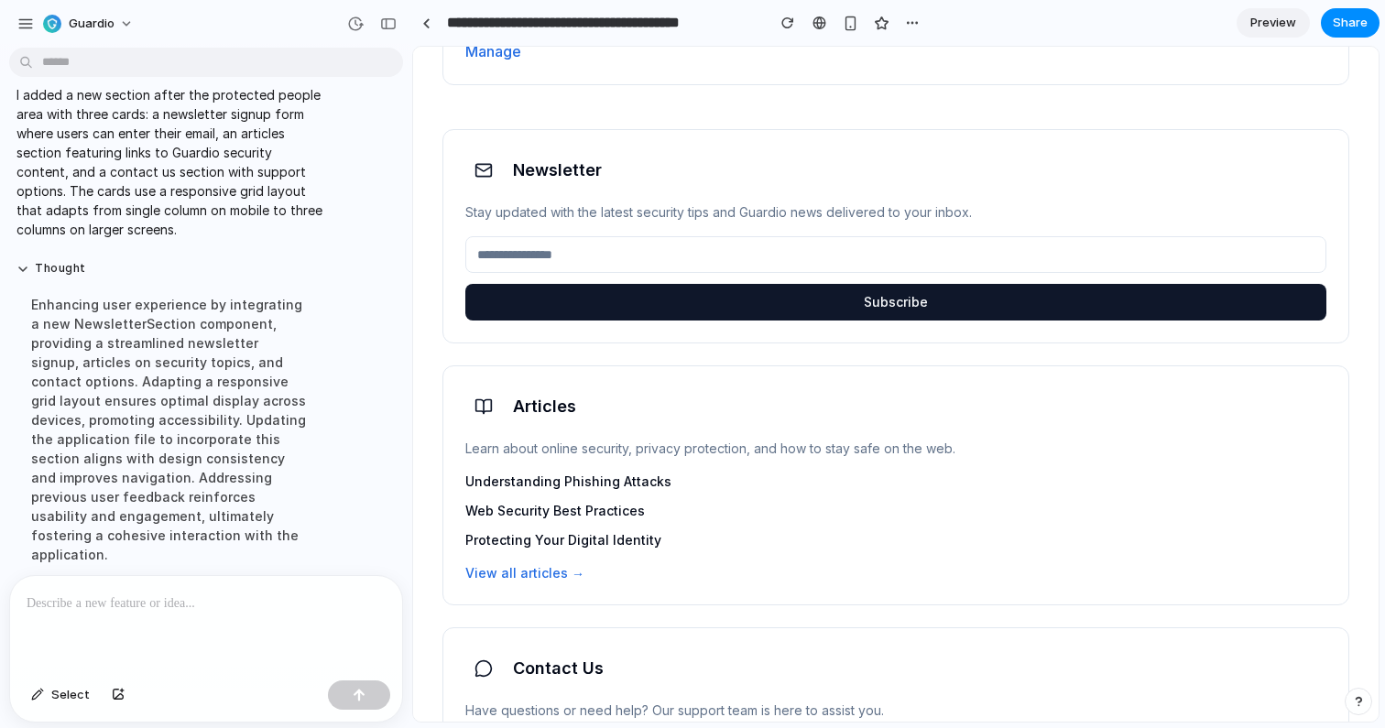
click at [567, 443] on div "Articles Learn about online security, privacy protection, and how to stay safe …" at bounding box center [895, 485] width 907 height 240
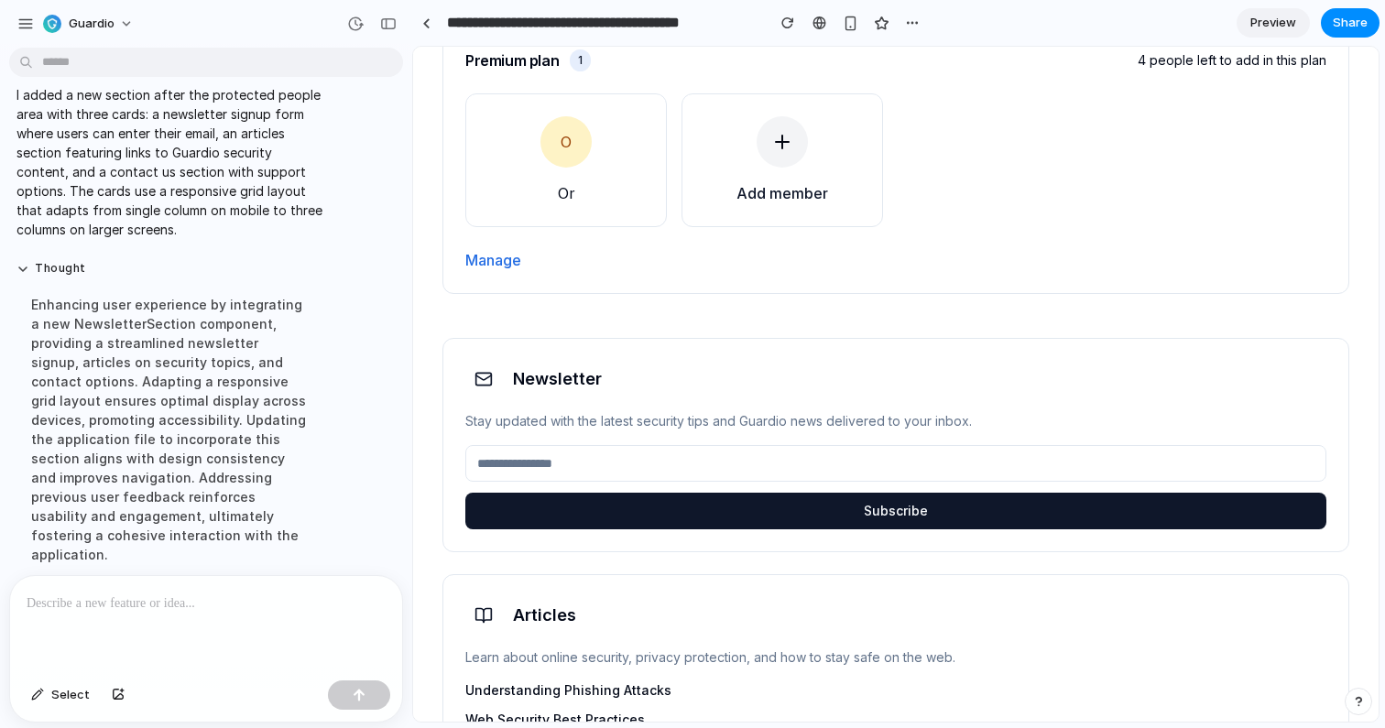
scroll to position [2019, 0]
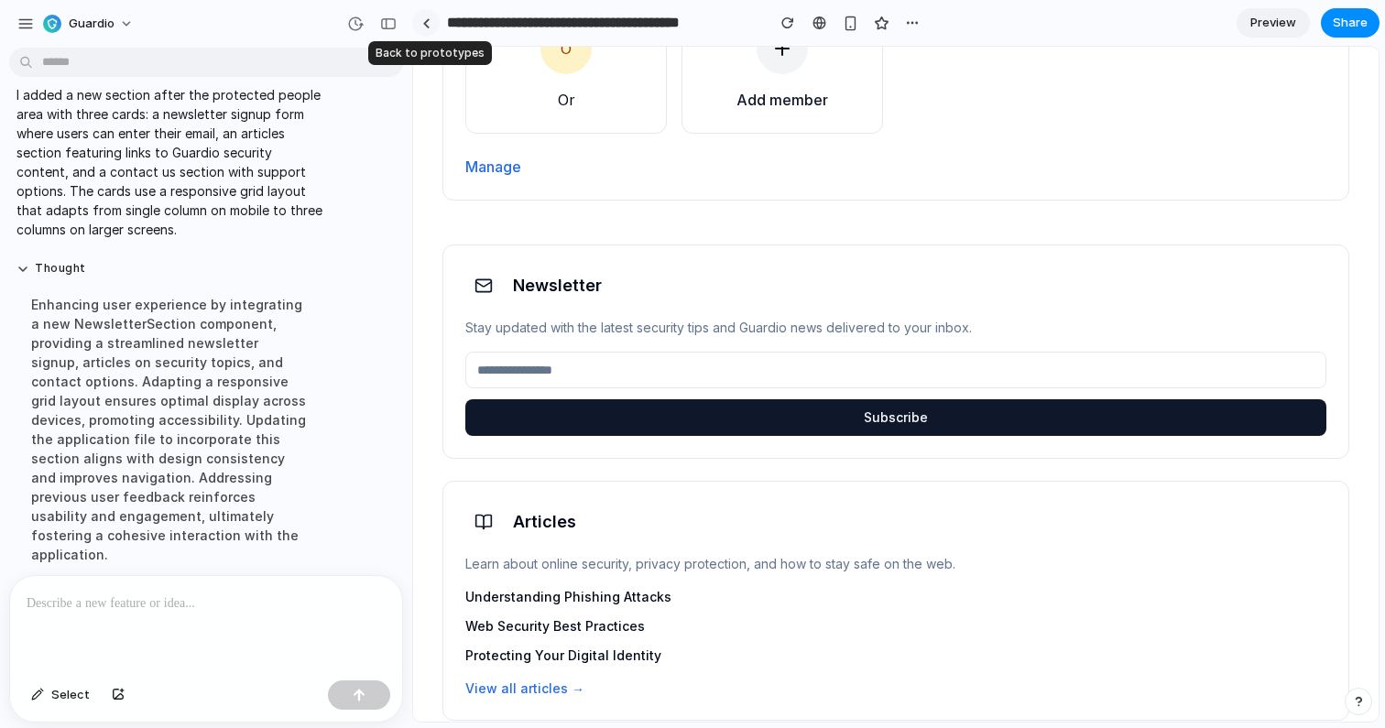
click at [425, 25] on div at bounding box center [426, 23] width 8 height 10
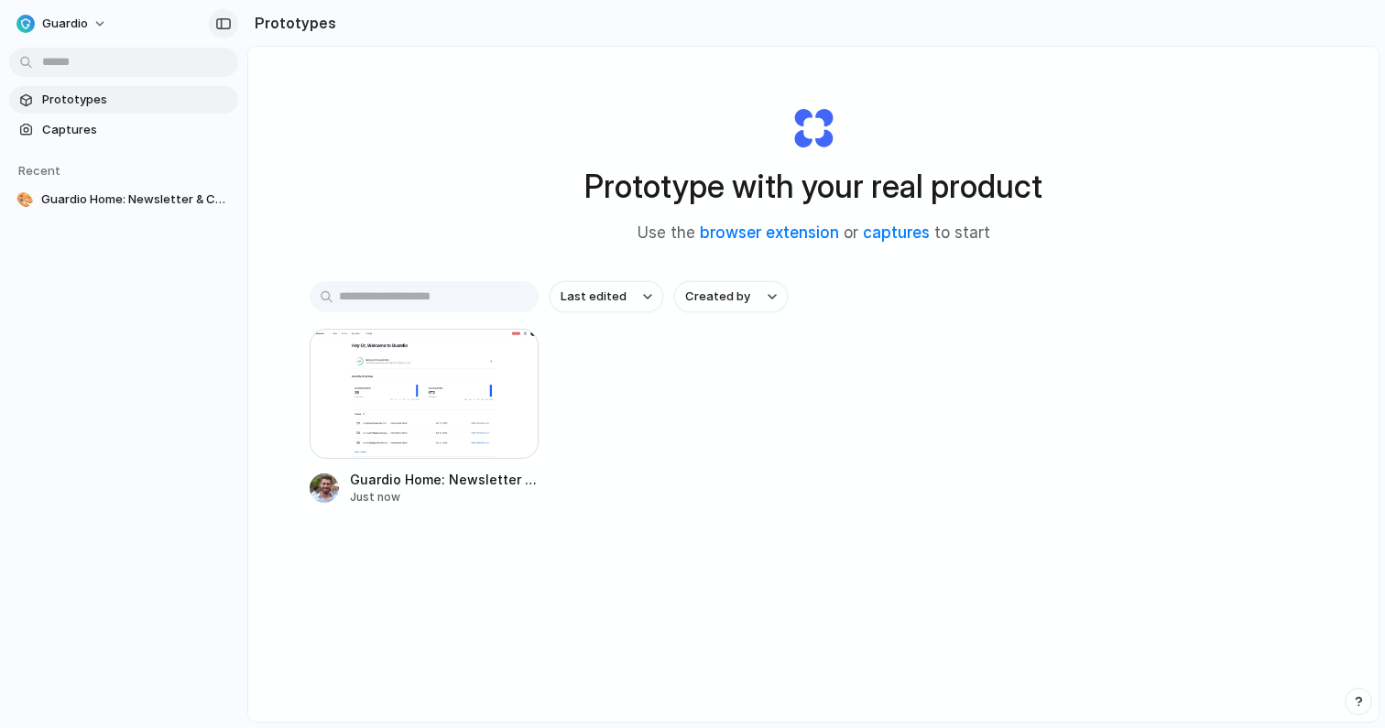
click at [225, 25] on div "button" at bounding box center [223, 23] width 16 height 13
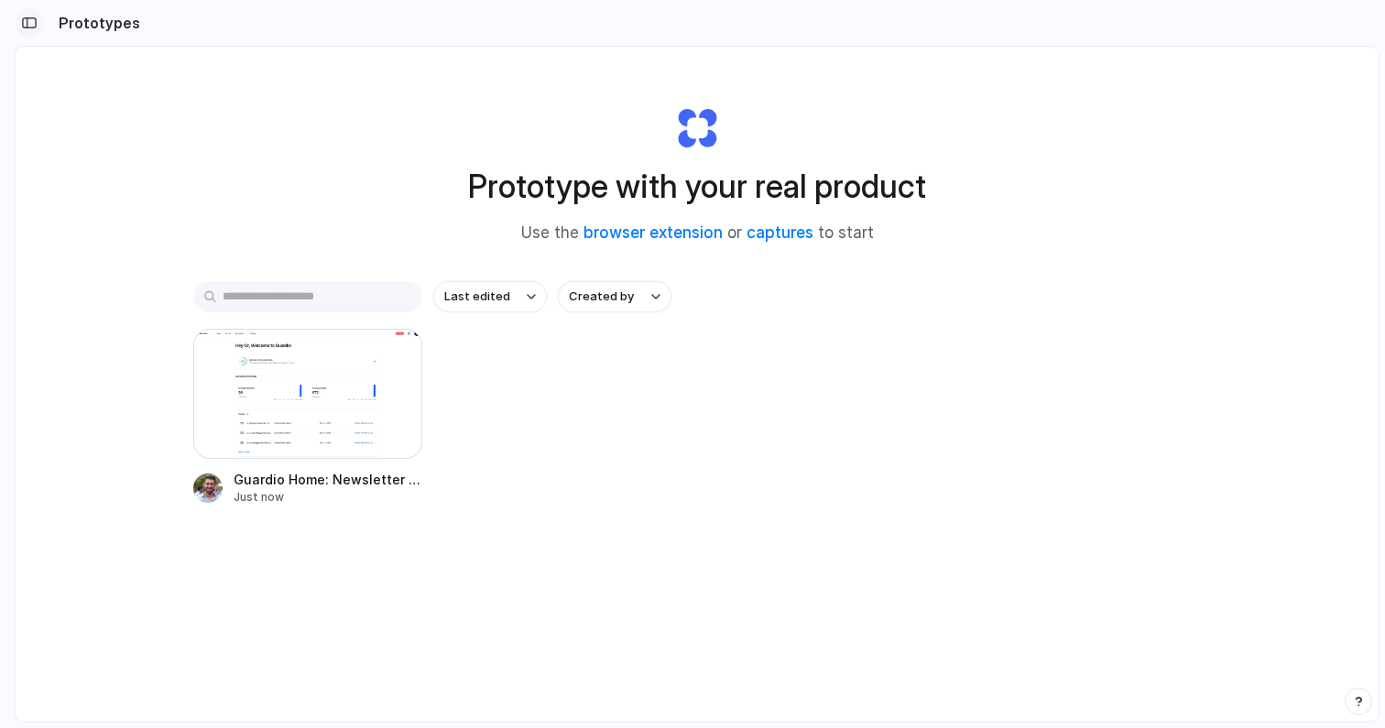
click at [33, 27] on div "button" at bounding box center [29, 22] width 16 height 13
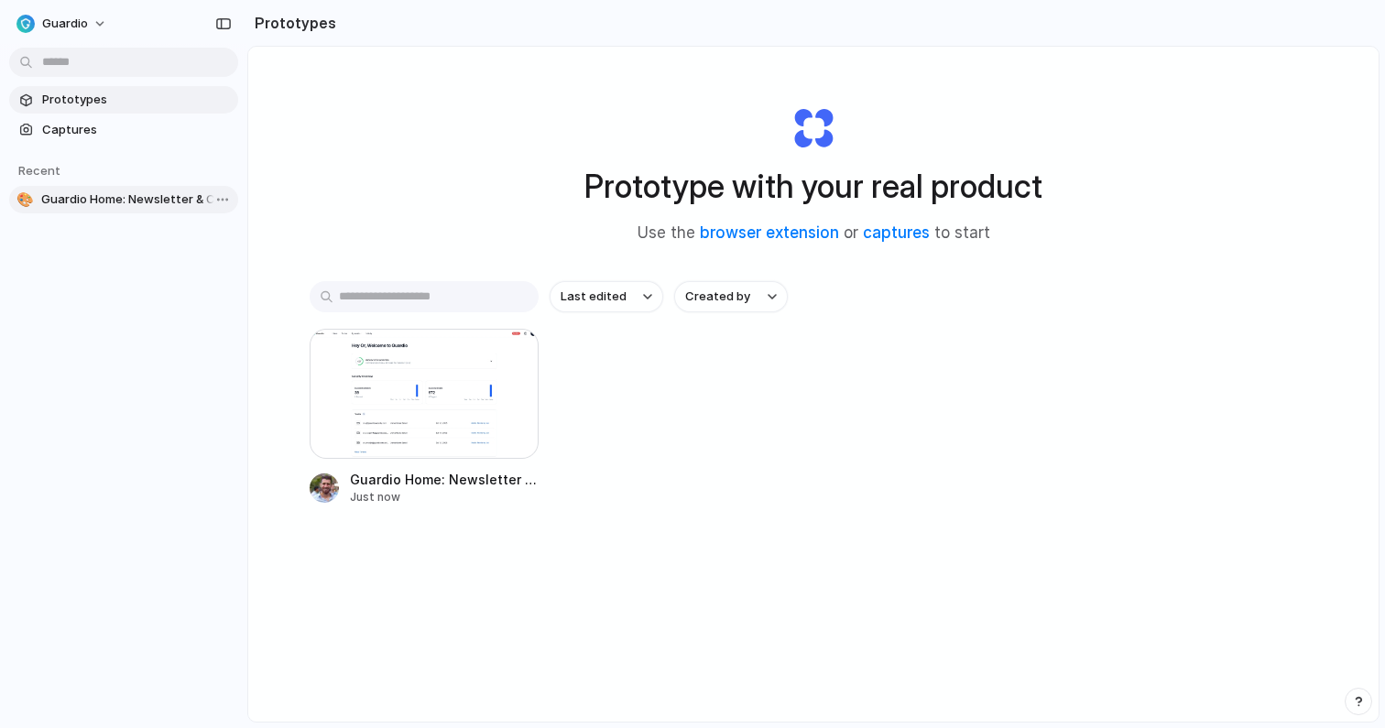
click at [143, 207] on span "Guardio Home: Newsletter & Contact Section" at bounding box center [136, 199] width 190 height 18
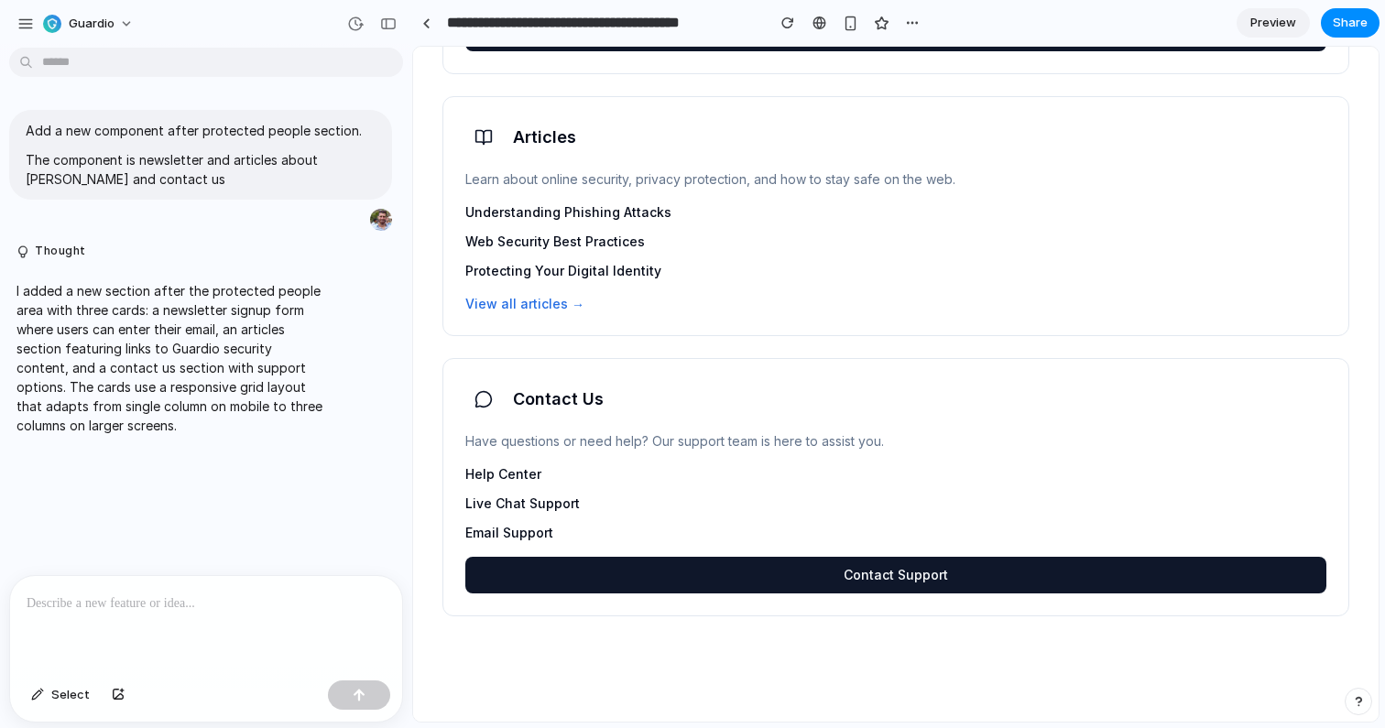
scroll to position [2415, 0]
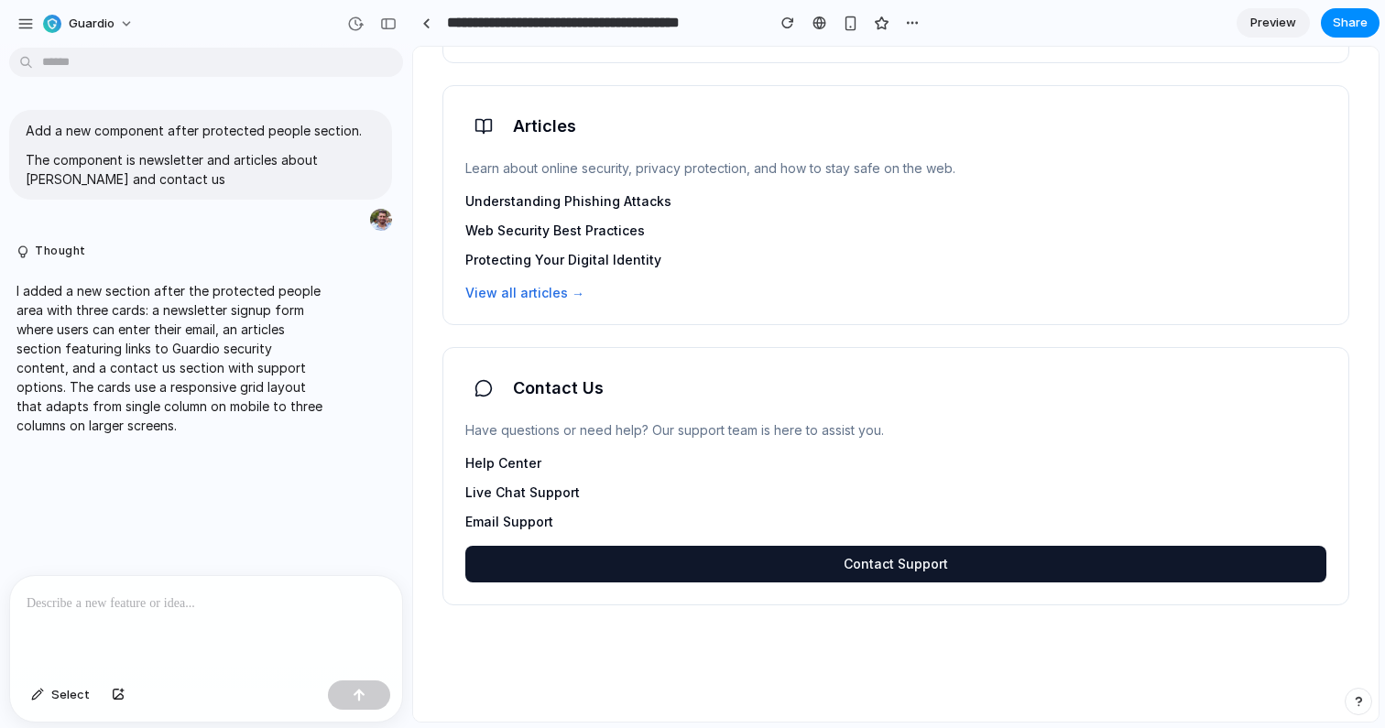
click at [578, 192] on link "Understanding Phishing Attacks" at bounding box center [895, 201] width 861 height 18
click at [517, 454] on span "Help Center" at bounding box center [503, 463] width 76 height 18
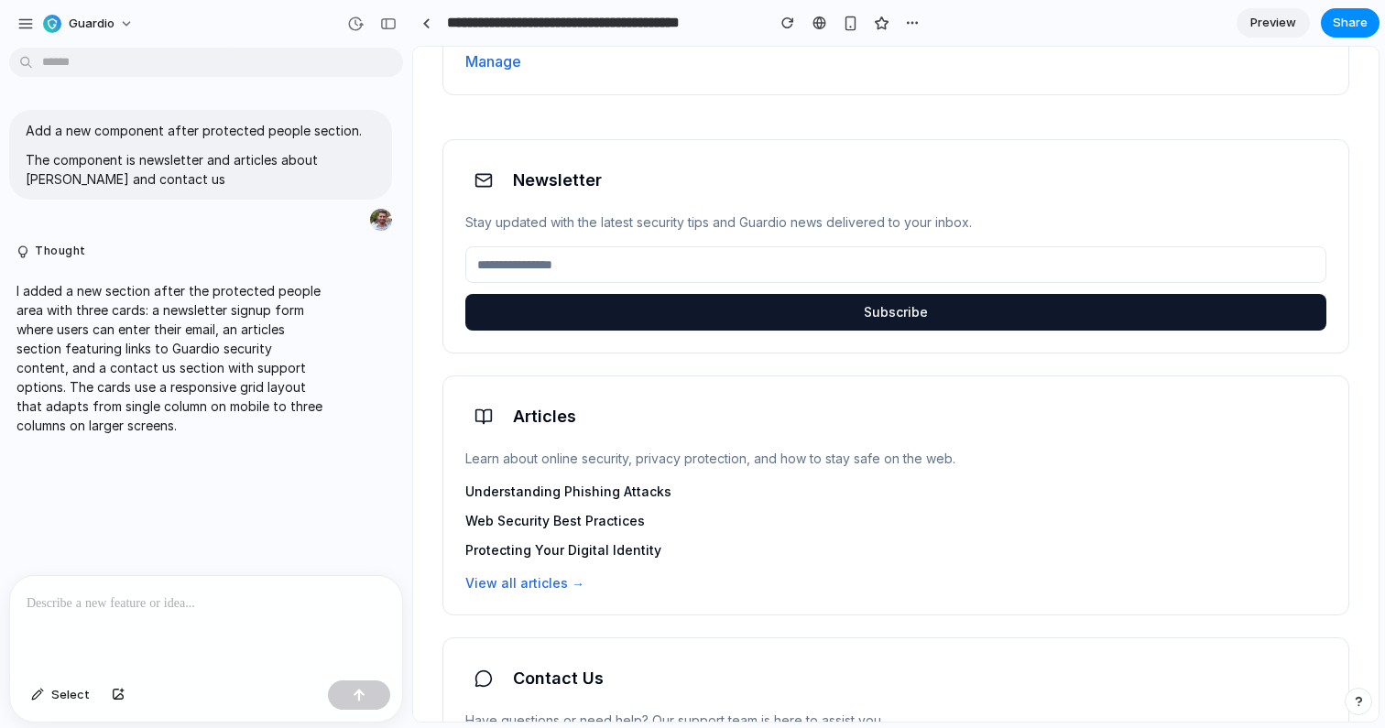
scroll to position [2125, 0]
